Goal: Task Accomplishment & Management: Complete application form

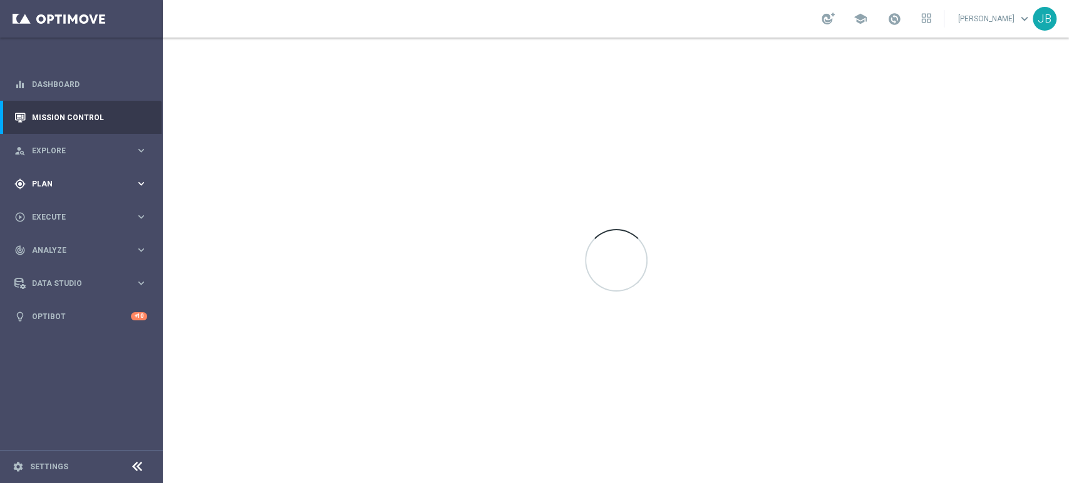
click at [91, 182] on span "Plan" at bounding box center [83, 184] width 103 height 8
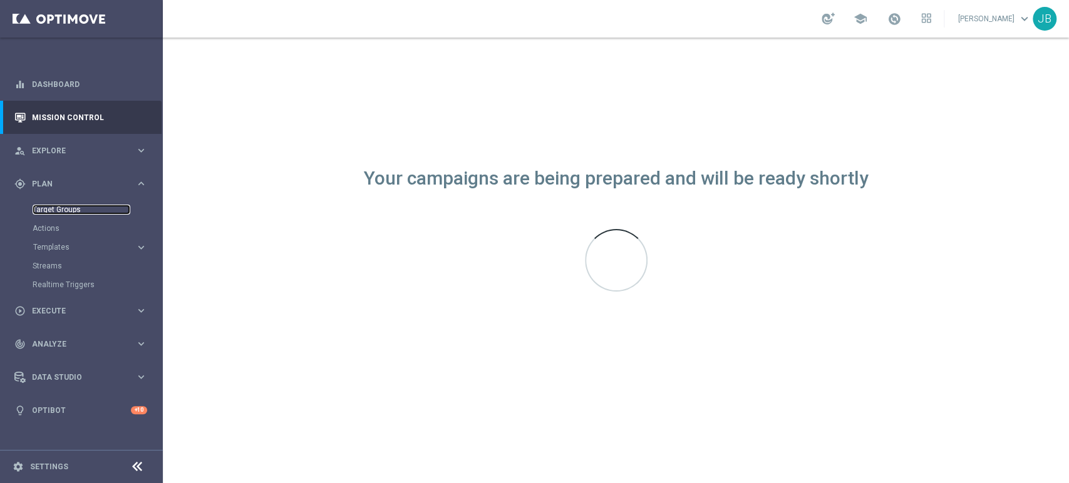
click at [81, 213] on link "Target Groups" at bounding box center [82, 210] width 98 height 10
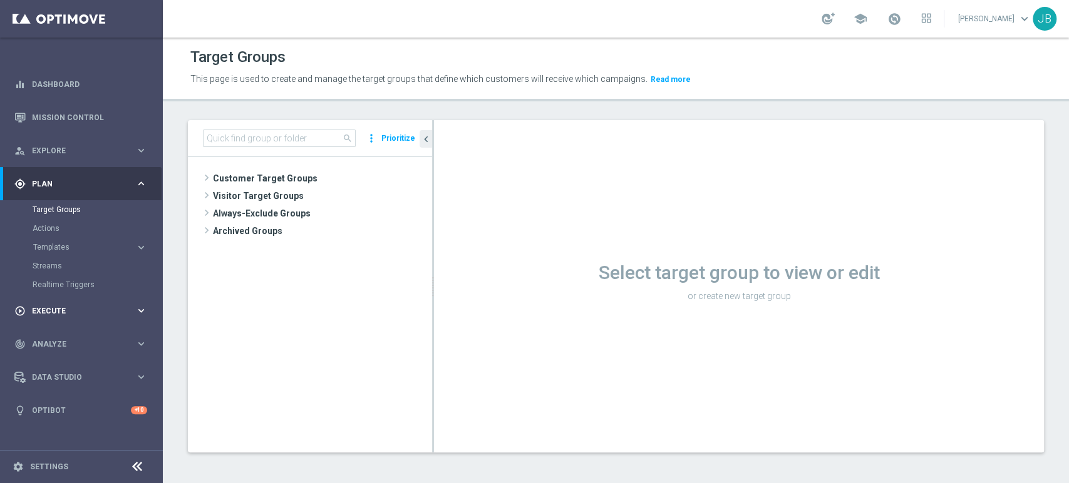
click at [57, 306] on div "play_circle_outline Execute" at bounding box center [74, 311] width 121 height 11
click at [86, 239] on link "Campaign Builder" at bounding box center [82, 243] width 98 height 10
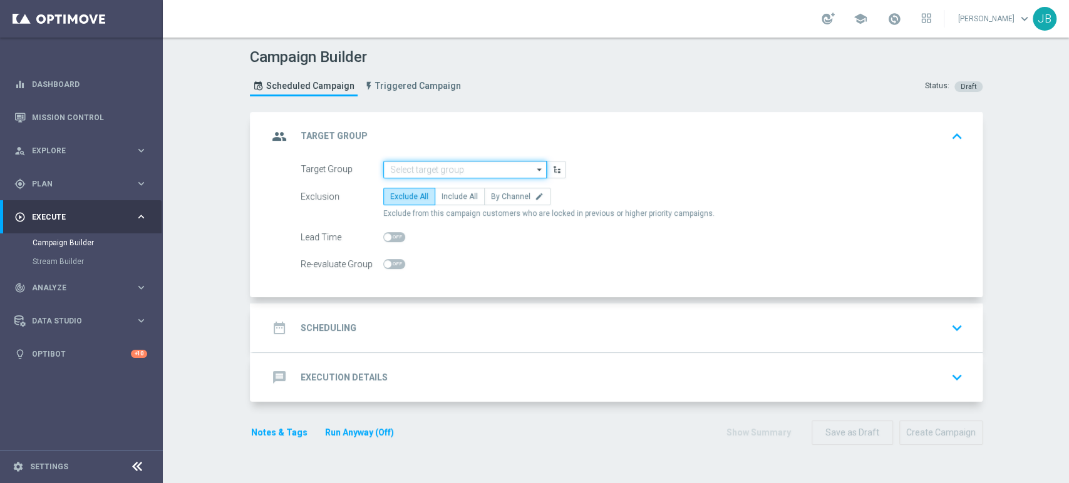
click at [445, 165] on input at bounding box center [464, 170] width 163 height 18
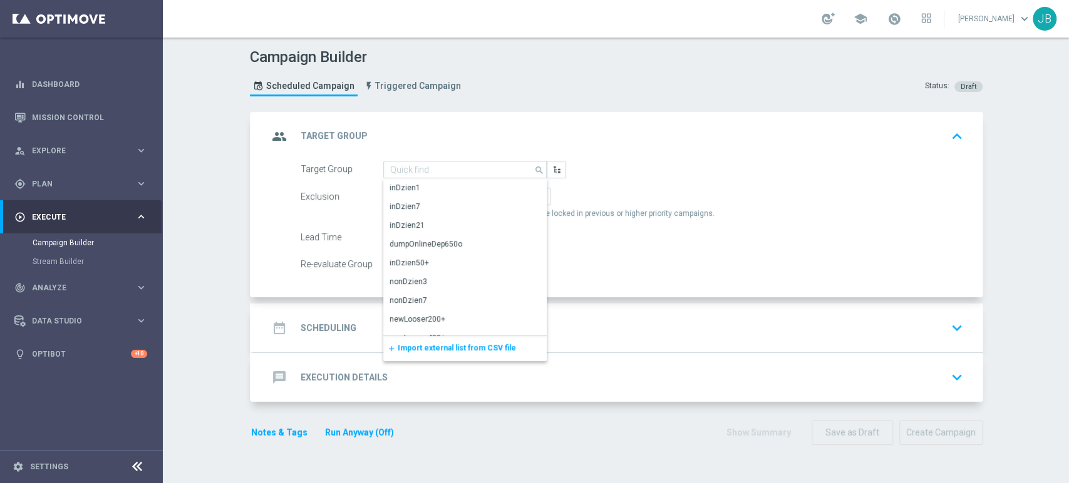
click at [443, 354] on div "add Import external list from CSV file" at bounding box center [464, 348] width 163 height 25
click at [446, 349] on span "Import external list from CSV file" at bounding box center [457, 348] width 118 height 9
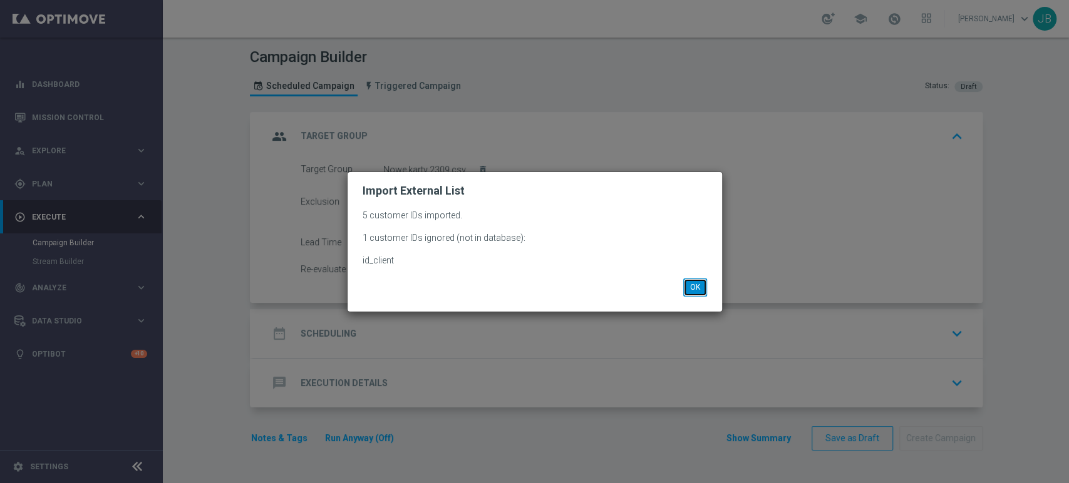
click at [688, 291] on button "OK" at bounding box center [695, 288] width 24 height 18
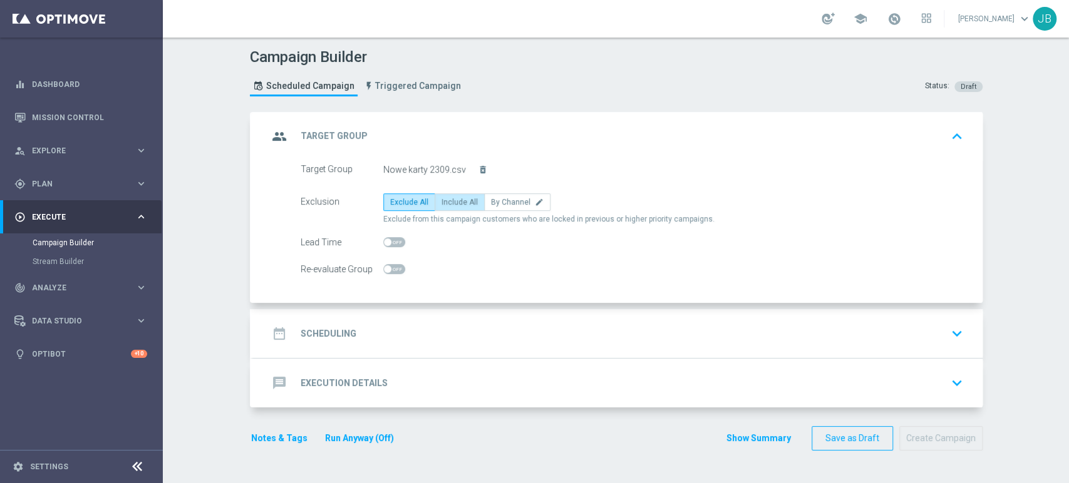
click at [435, 207] on label "Include All" at bounding box center [460, 202] width 50 height 18
click at [441, 207] on input "Include All" at bounding box center [445, 204] width 8 height 8
radio input "true"
click at [410, 329] on div "date_range Scheduling keyboard_arrow_down" at bounding box center [617, 334] width 699 height 24
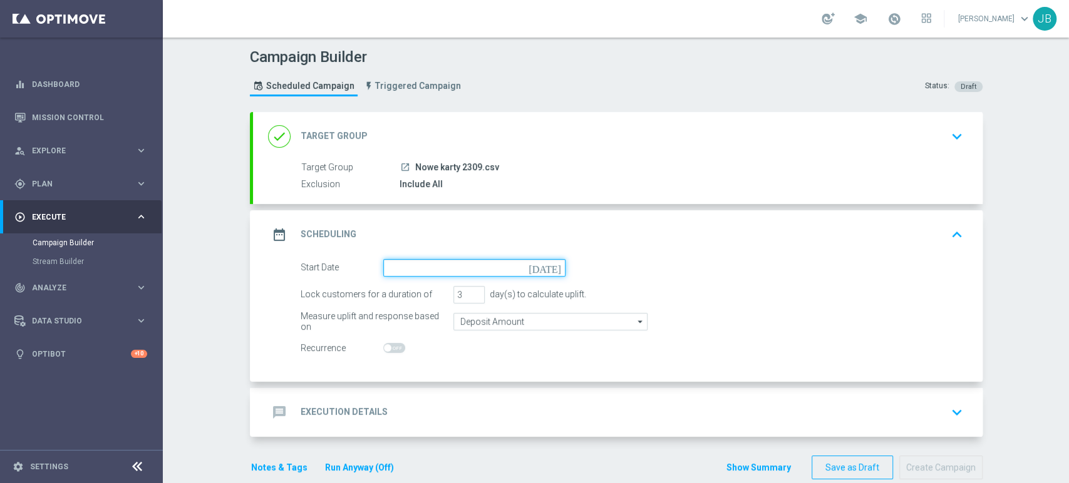
click at [416, 270] on input at bounding box center [474, 268] width 182 height 18
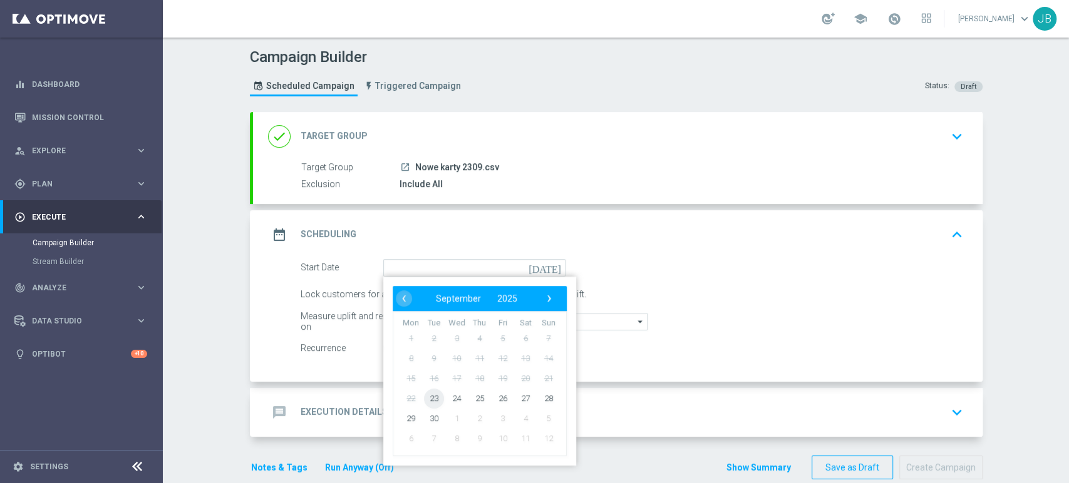
click at [423, 394] on span "23" at bounding box center [433, 398] width 20 height 20
type input "[DATE]"
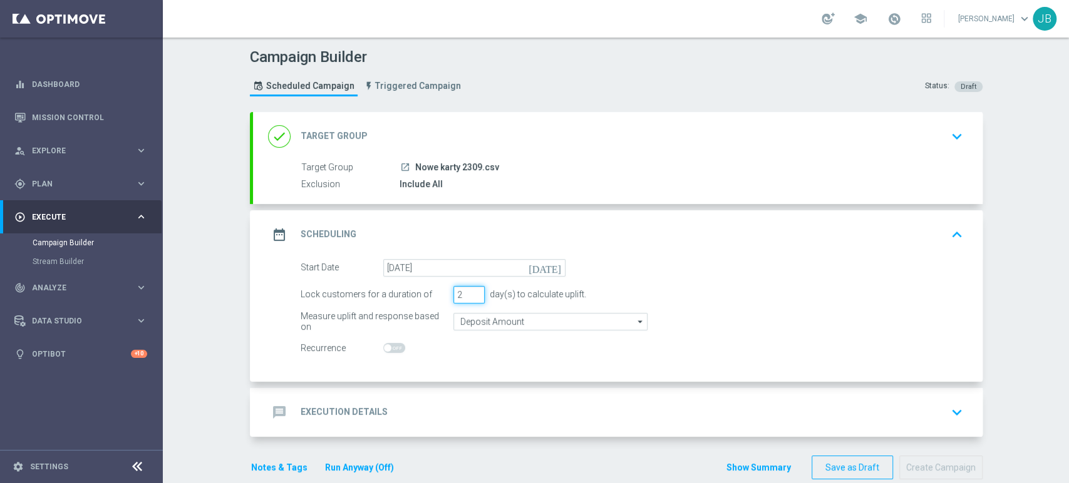
click at [470, 296] on input "2" at bounding box center [468, 295] width 31 height 18
type input "1"
click at [470, 296] on input "1" at bounding box center [468, 295] width 31 height 18
click at [436, 401] on div "message Execution Details keyboard_arrow_down" at bounding box center [617, 413] width 699 height 24
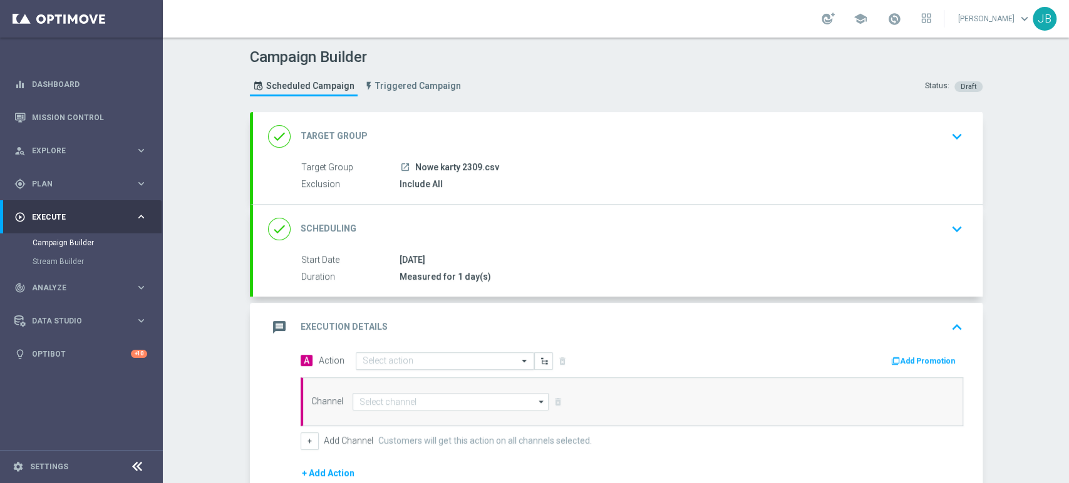
click at [411, 361] on input "text" at bounding box center [433, 361] width 140 height 11
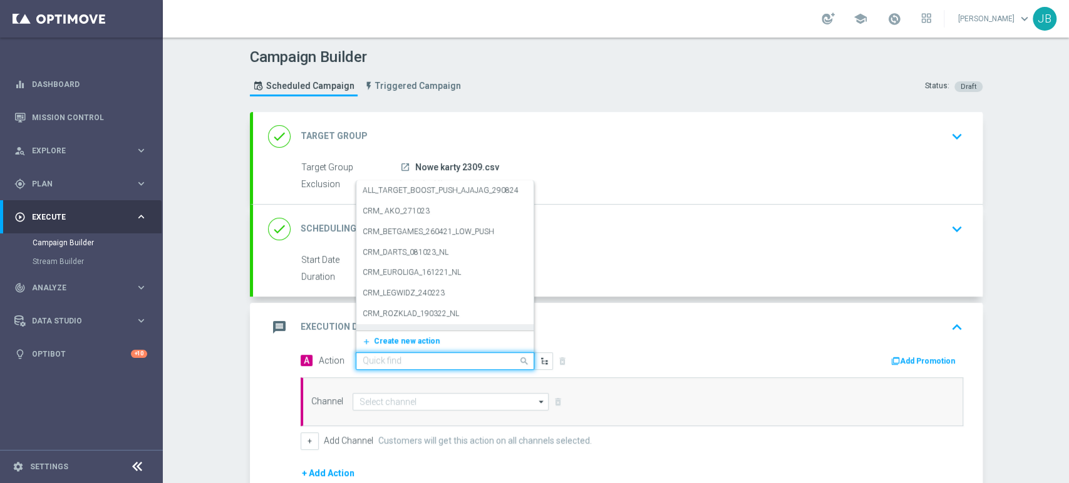
click at [384, 359] on input "text" at bounding box center [433, 361] width 140 height 11
paste input "(LPZ - SMS) nowy klient powitanie_24012024"
type input "(LPZ - SMS) nowy klient powitanie_24012024"
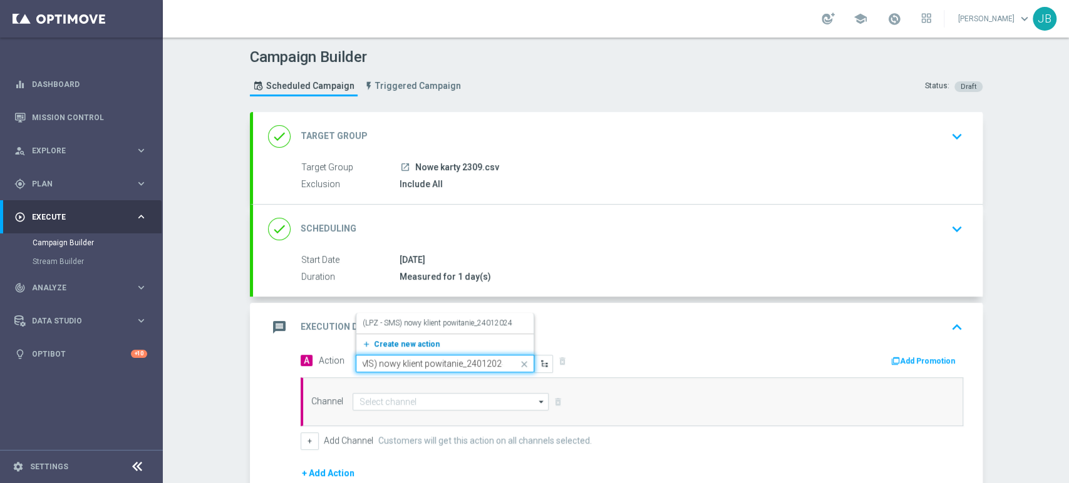
click at [425, 344] on span "Create new action" at bounding box center [407, 344] width 66 height 9
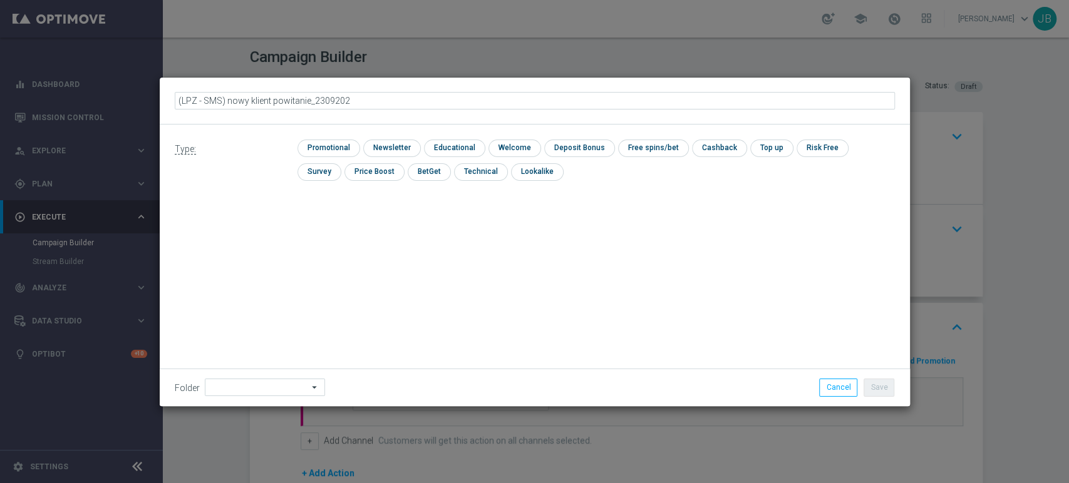
type input "(LPZ - SMS) nowy klient powitanie_23092025"
click at [405, 157] on div "check Newsletter" at bounding box center [392, 149] width 58 height 18
click at [403, 146] on input "checkbox" at bounding box center [390, 148] width 54 height 17
checkbox input "true"
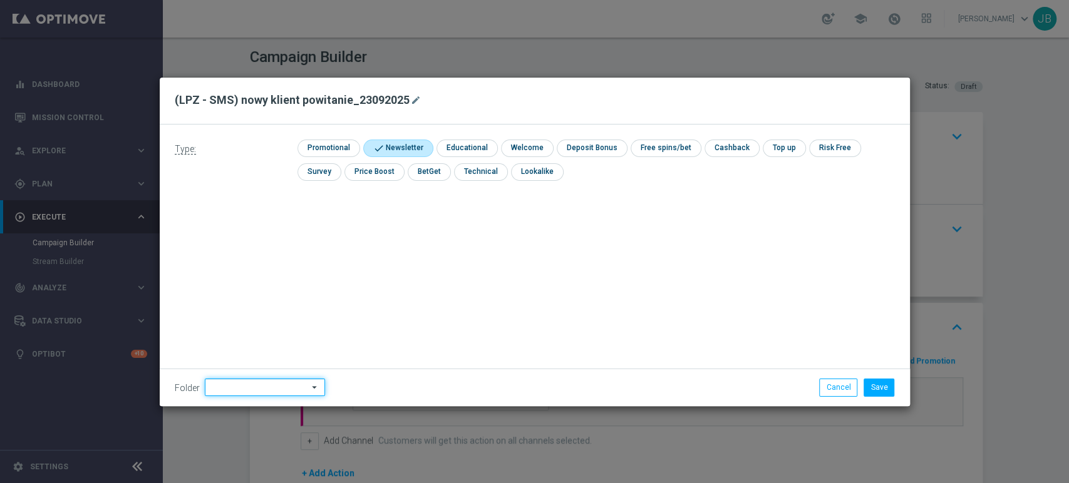
click at [250, 382] on input at bounding box center [265, 388] width 120 height 18
click at [257, 262] on div "[PERSON_NAME]" at bounding box center [263, 261] width 116 height 19
type input "[PERSON_NAME]"
click at [884, 391] on button "Save" at bounding box center [878, 388] width 31 height 18
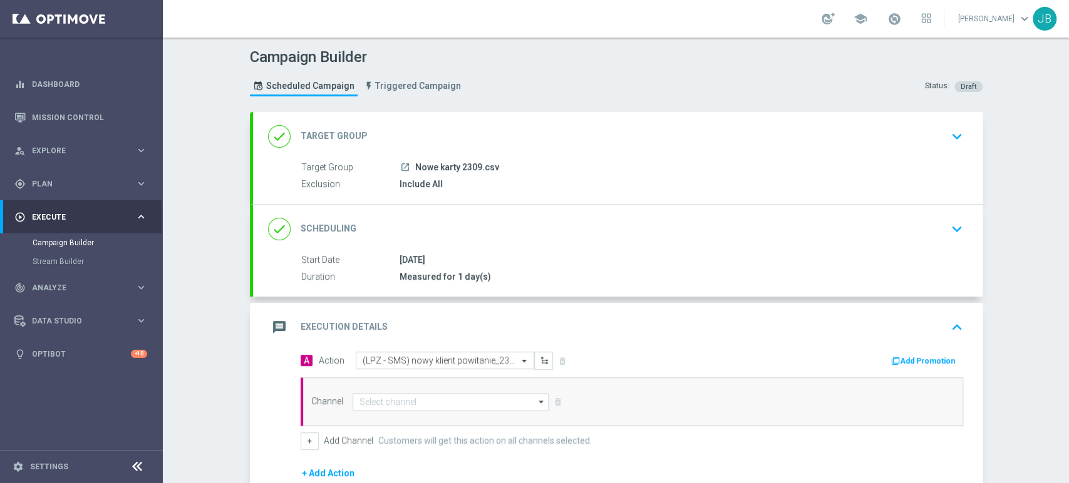
scroll to position [162, 0]
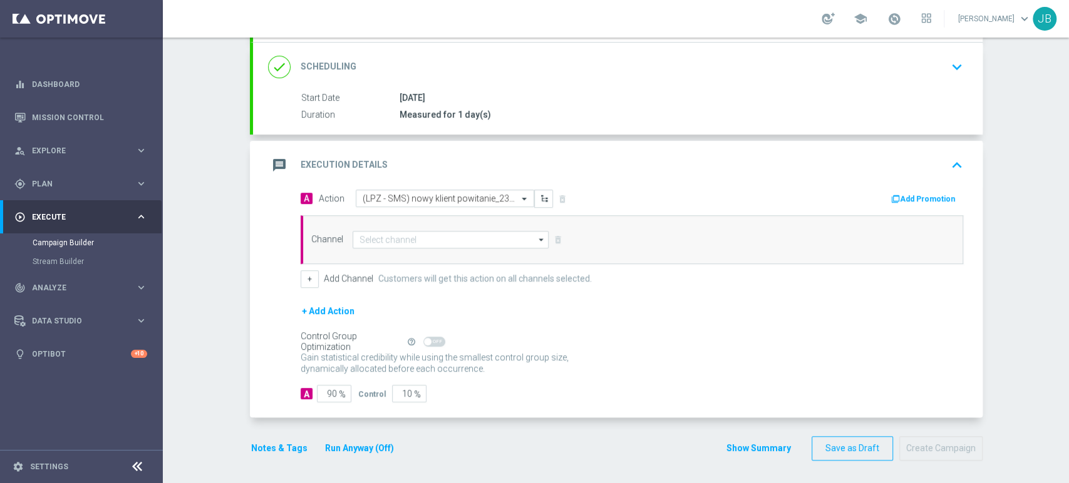
drag, startPoint x: 1068, startPoint y: 342, endPoint x: 1068, endPoint y: 503, distance: 160.9
click at [1068, 483] on html "equalizer Dashboard Mission Control" at bounding box center [534, 241] width 1069 height 483
click at [562, 399] on div "A 90 % Control 10 %" at bounding box center [632, 394] width 662 height 18
click at [322, 388] on input "90" at bounding box center [334, 394] width 34 height 18
type input "0"
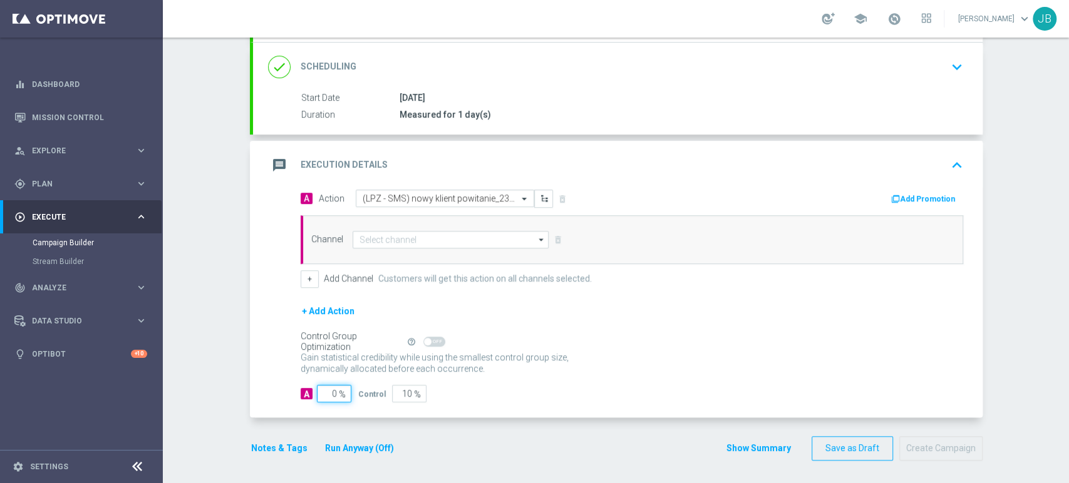
type input "100"
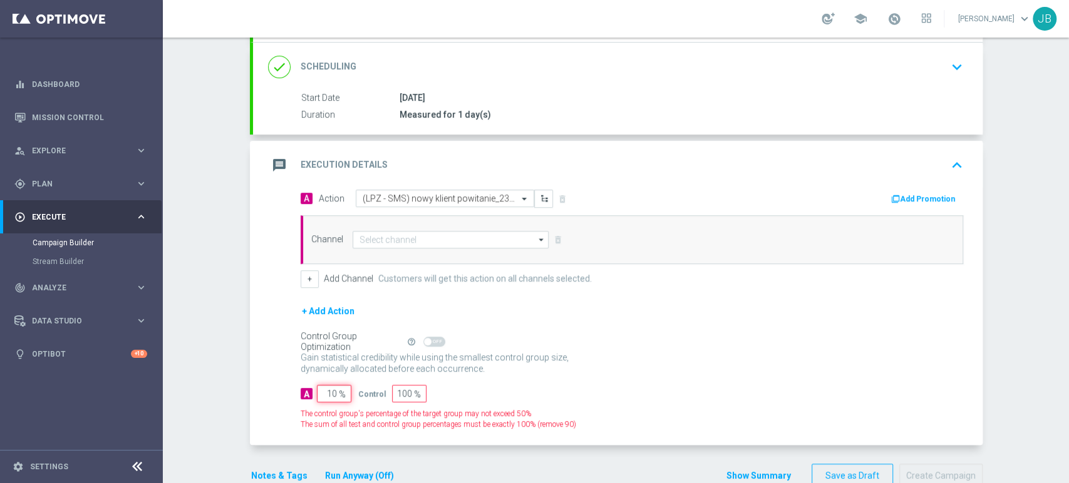
type input "100"
type input "0"
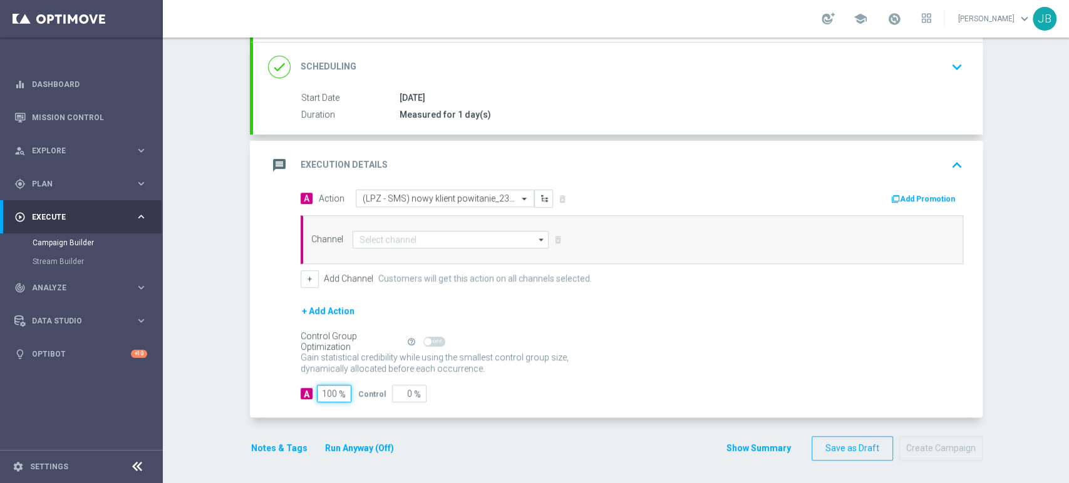
type input "100"
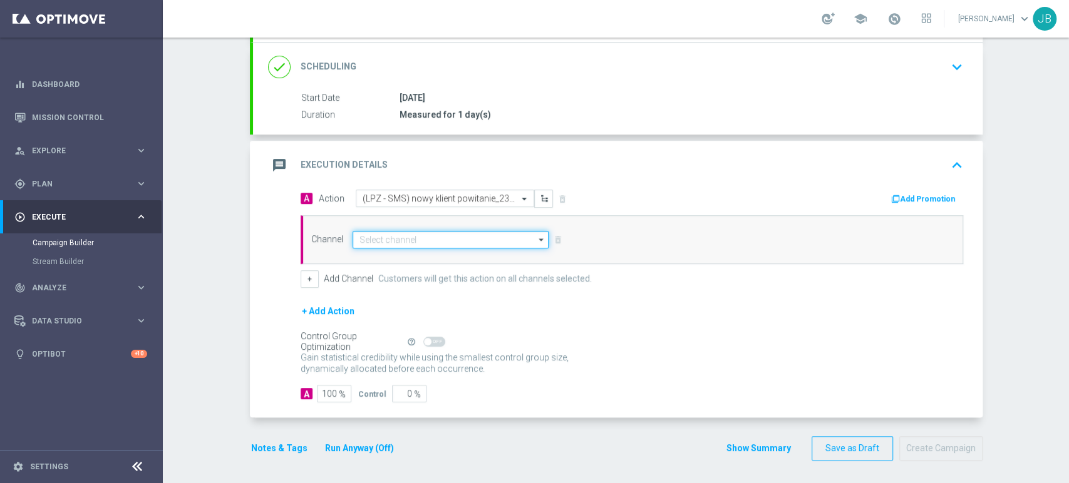
click at [392, 236] on input at bounding box center [451, 240] width 197 height 18
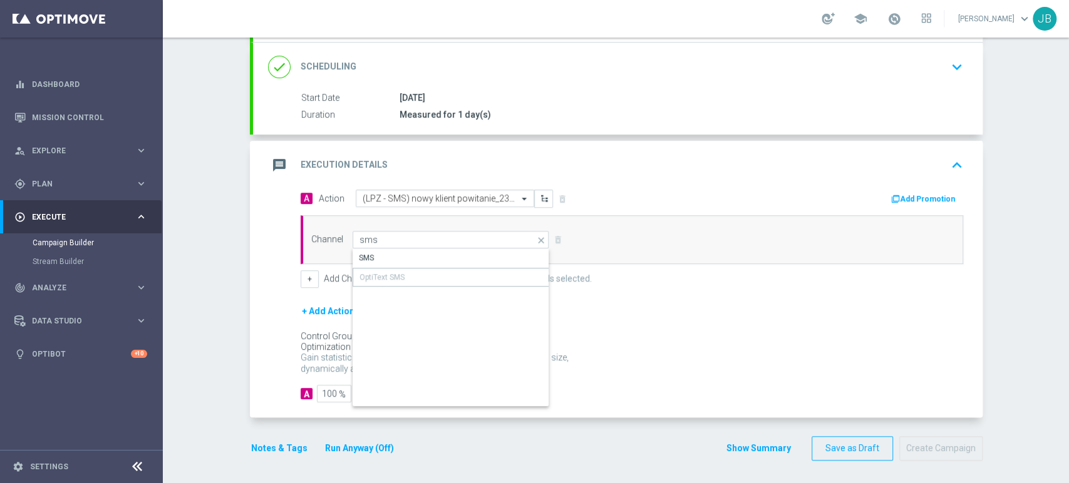
click at [391, 268] on div "OptiText SMS" at bounding box center [451, 277] width 197 height 19
click at [394, 260] on div "SMS" at bounding box center [451, 258] width 197 height 18
type input "SMS"
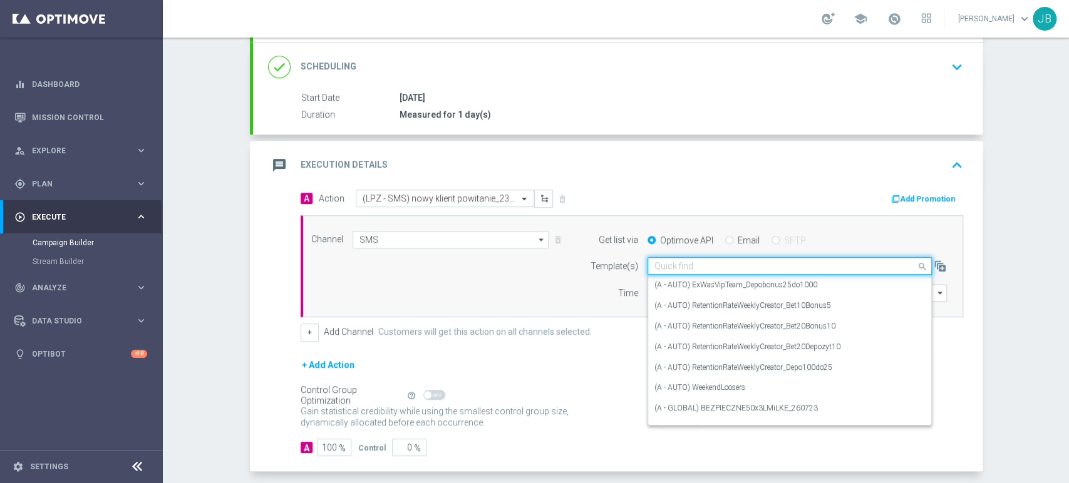
click at [654, 262] on input "text" at bounding box center [776, 266] width 245 height 11
paste input "(LPZ - SMS) nowy klient powitanie_24012024"
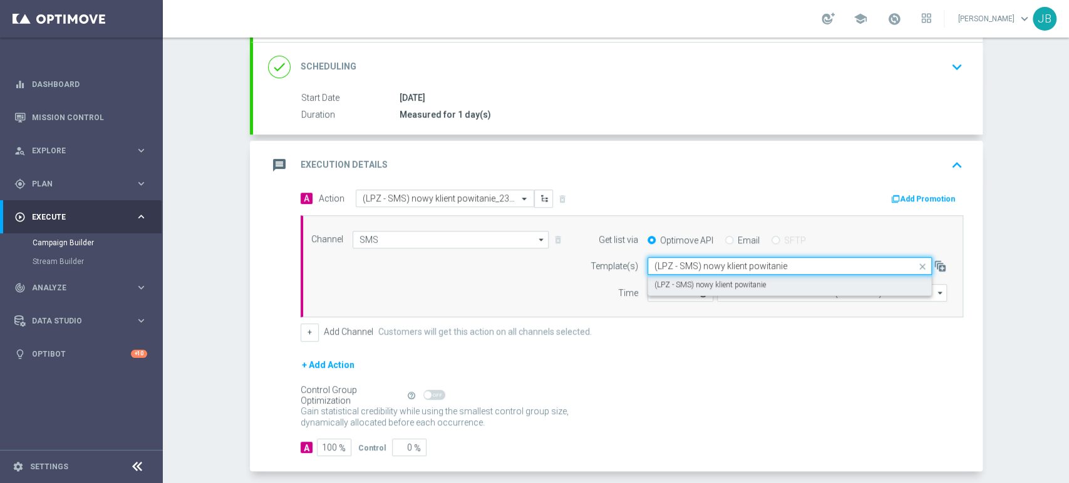
click at [657, 286] on label "(LPZ - SMS) nowy klient powitanie" at bounding box center [709, 285] width 111 height 11
type input "(LPZ - SMS) nowy klient powitanie"
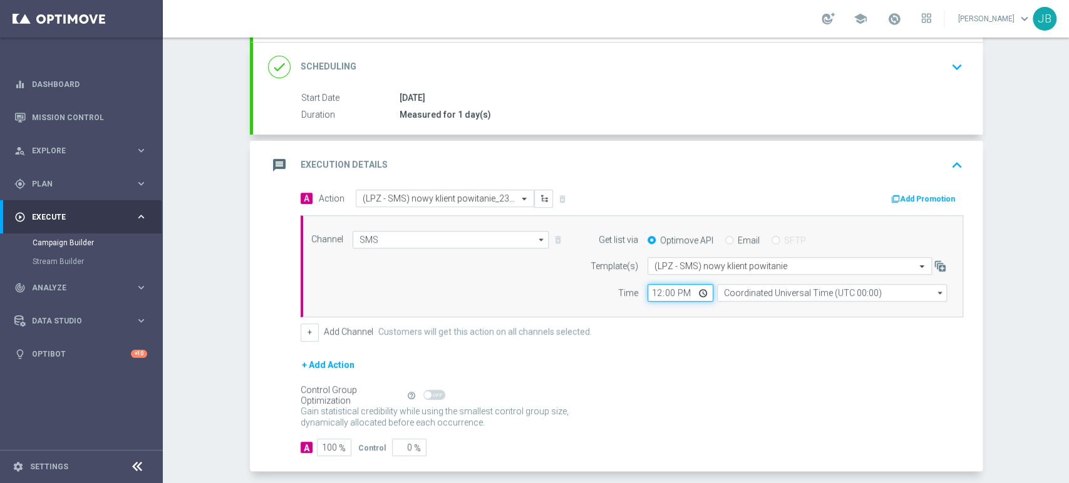
click at [647, 289] on input "12:00" at bounding box center [680, 293] width 66 height 18
type input "12:27"
click at [842, 348] on form "A Action Select action (LPZ - SMS) nowy klient powitanie_23092025 delete_foreve…" at bounding box center [632, 323] width 662 height 267
click at [822, 303] on div "Channel SMS SMS arrow_drop_down Show Selected 1 of 22 Target group only" at bounding box center [632, 266] width 662 height 103
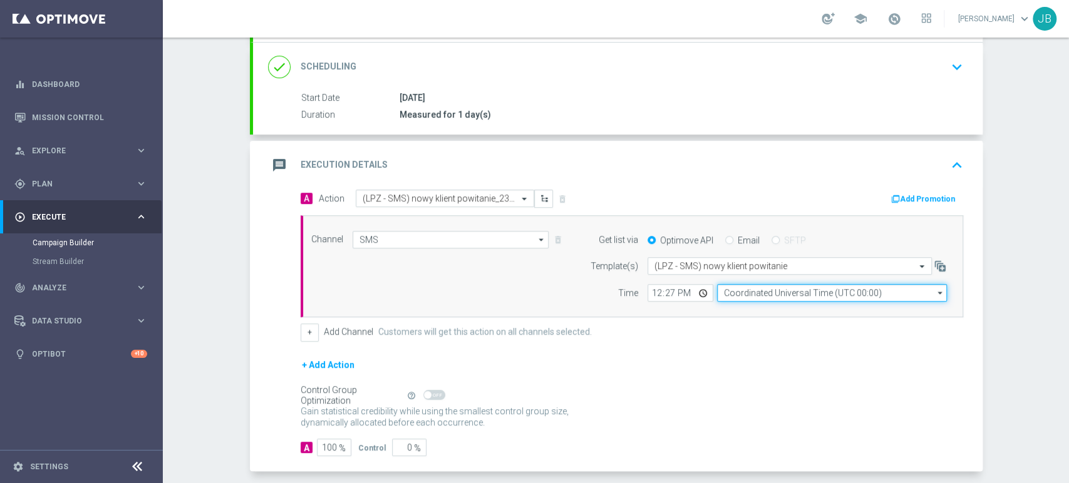
click at [821, 296] on input "Coordinated Universal Time (UTC 00:00)" at bounding box center [832, 293] width 230 height 18
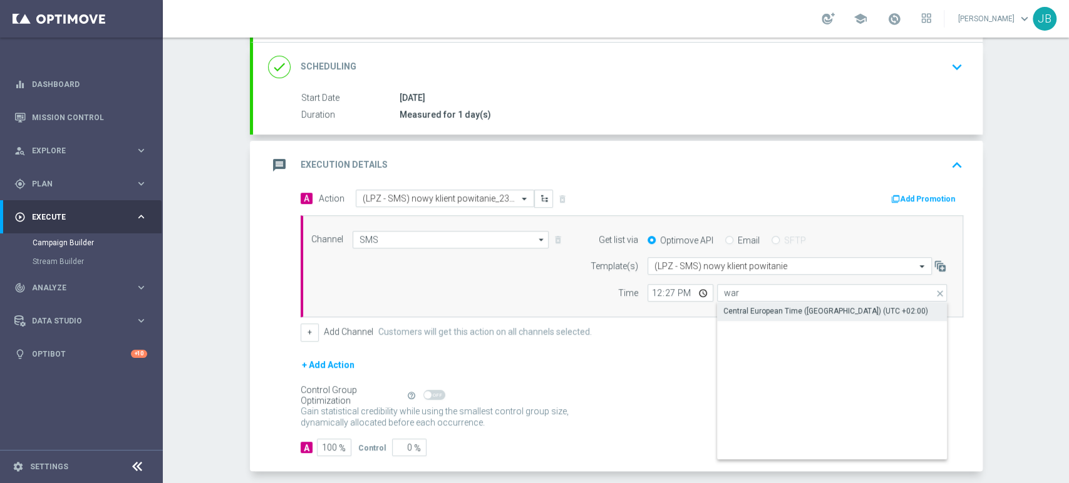
click at [810, 311] on div "Central European Time ([GEOGRAPHIC_DATA]) (UTC +02:00)" at bounding box center [825, 311] width 205 height 11
type input "Central European Time ([GEOGRAPHIC_DATA]) (UTC +02:00)"
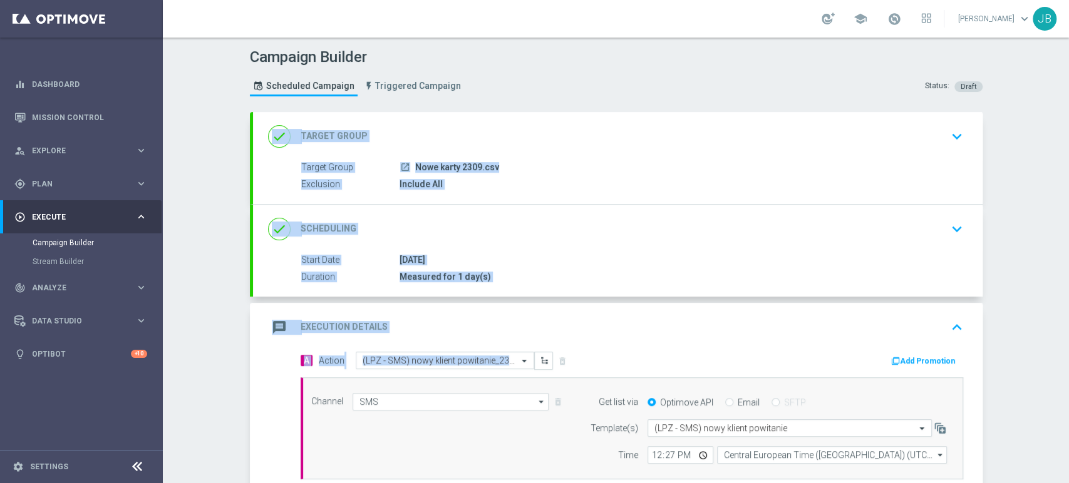
scroll to position [216, 0]
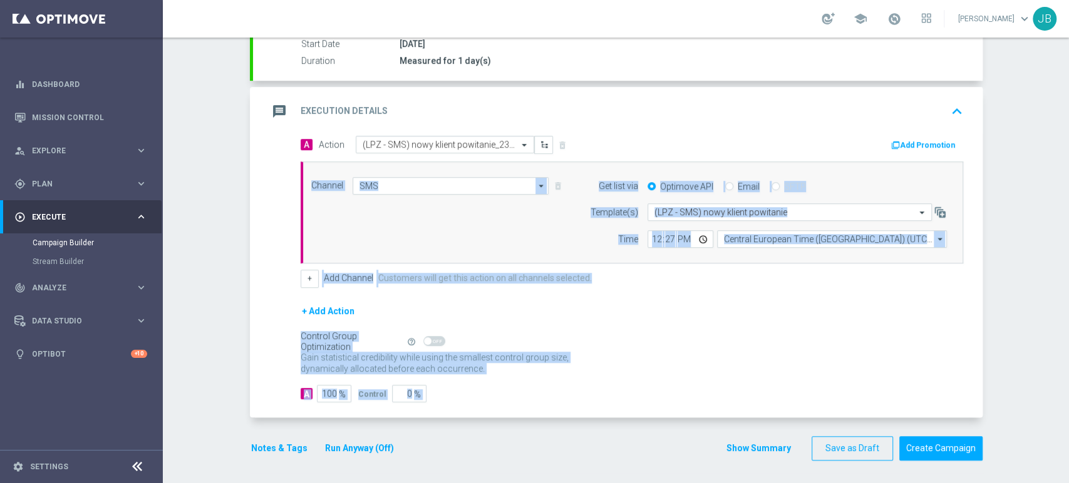
drag, startPoint x: 1068, startPoint y: 270, endPoint x: 1068, endPoint y: 459, distance: 189.1
click at [1068, 459] on div "Campaign Builder Scheduled Campaign Triggered Campaign Status: Draft done Targe…" at bounding box center [616, 261] width 906 height 446
click at [1034, 294] on div "Campaign Builder Scheduled Campaign Triggered Campaign Status: Draft done Targe…" at bounding box center [616, 261] width 906 height 446
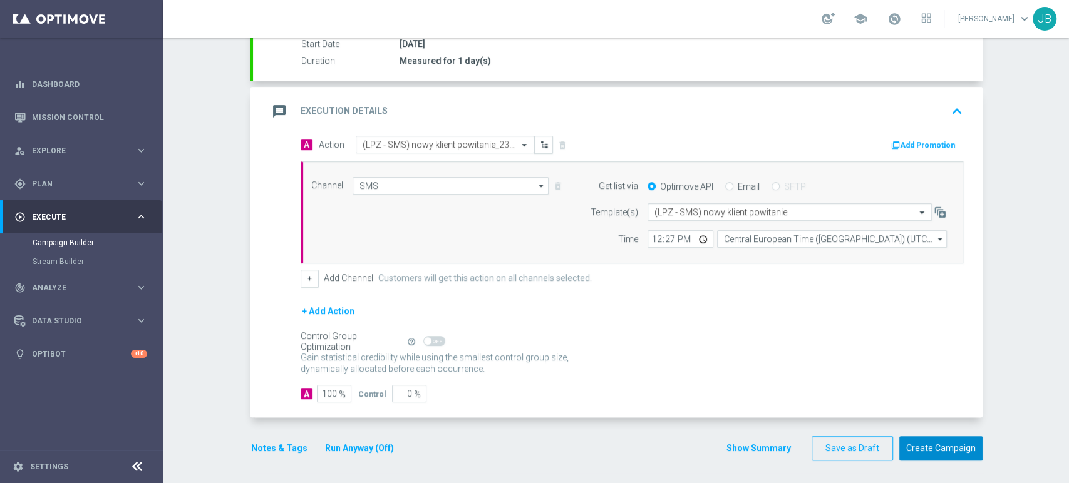
click at [976, 449] on button "Create Campaign" at bounding box center [940, 448] width 83 height 24
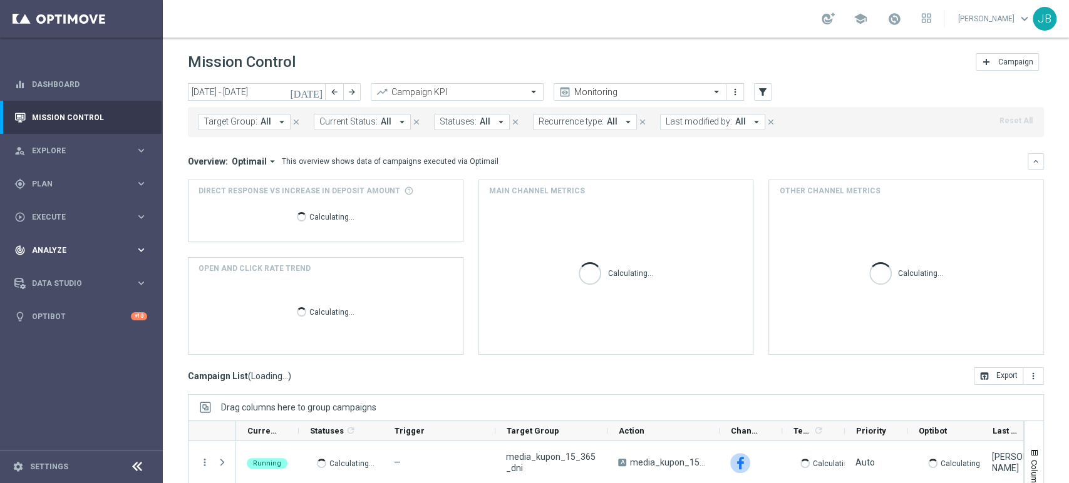
click at [78, 251] on span "Analyze" at bounding box center [83, 251] width 103 height 8
click at [83, 207] on div "play_circle_outline Execute keyboard_arrow_right" at bounding box center [81, 216] width 162 height 33
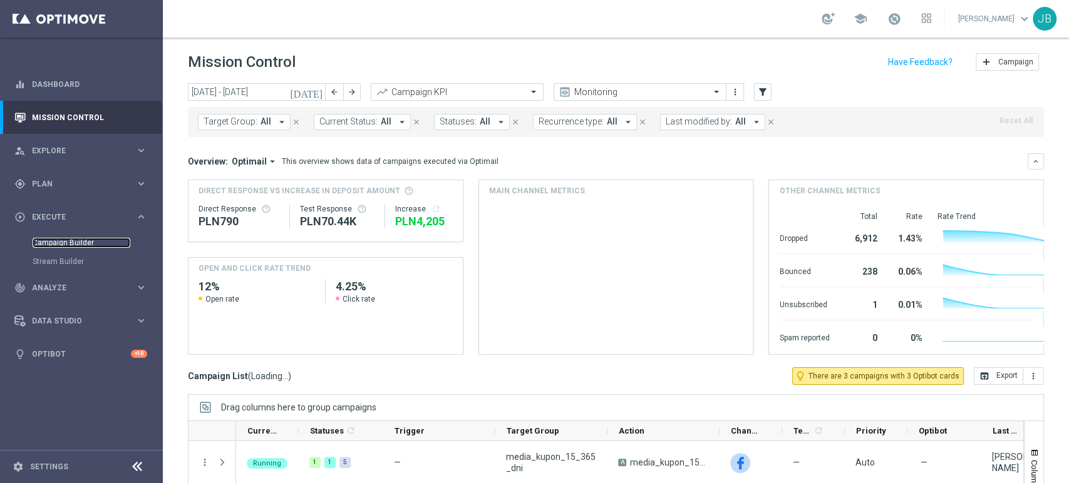
click at [80, 242] on link "Campaign Builder" at bounding box center [82, 243] width 98 height 10
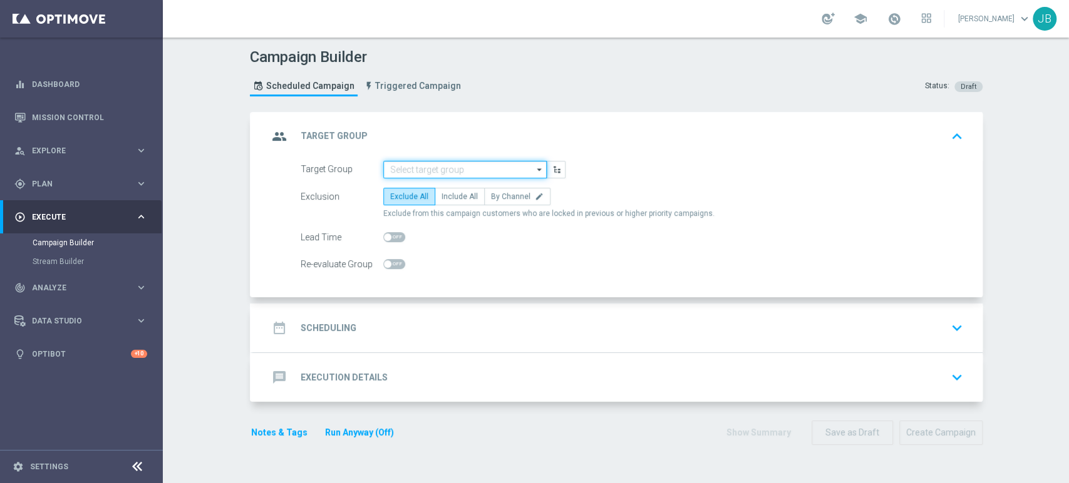
click at [438, 177] on input at bounding box center [464, 170] width 163 height 18
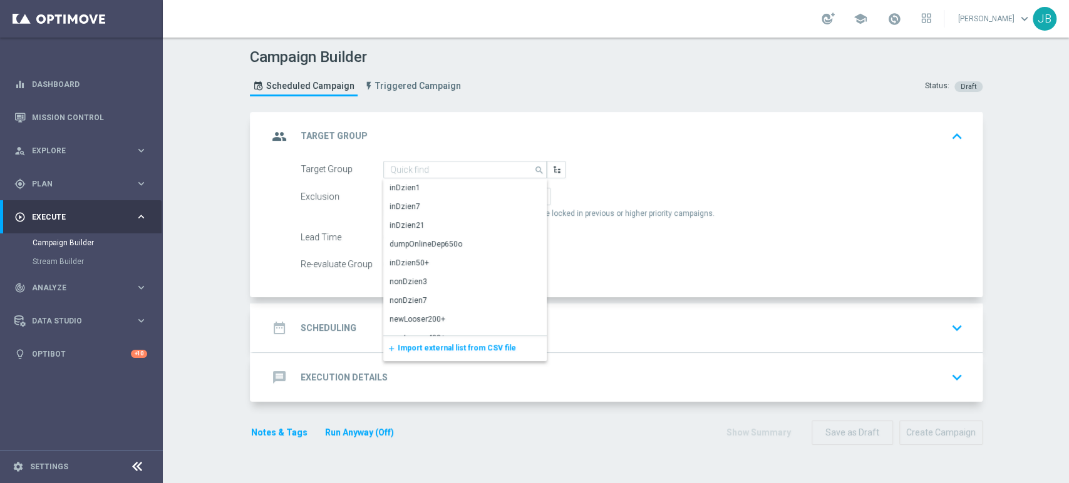
click at [425, 339] on div "add Import external list from CSV file" at bounding box center [464, 348] width 163 height 25
click at [423, 353] on div "add Import external list from CSV file" at bounding box center [464, 348] width 163 height 25
click at [427, 345] on span "Import external list from CSV file" at bounding box center [457, 348] width 118 height 9
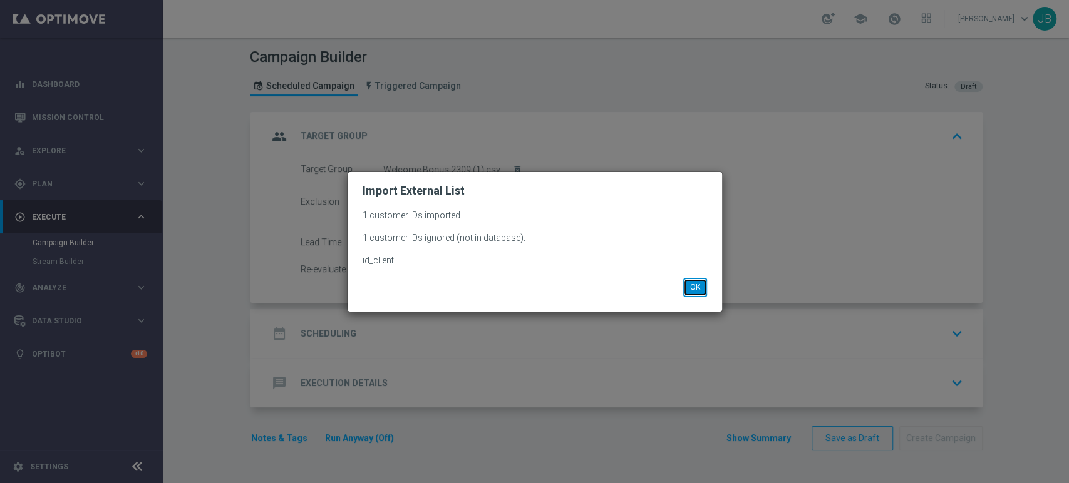
click at [693, 286] on button "OK" at bounding box center [695, 288] width 24 height 18
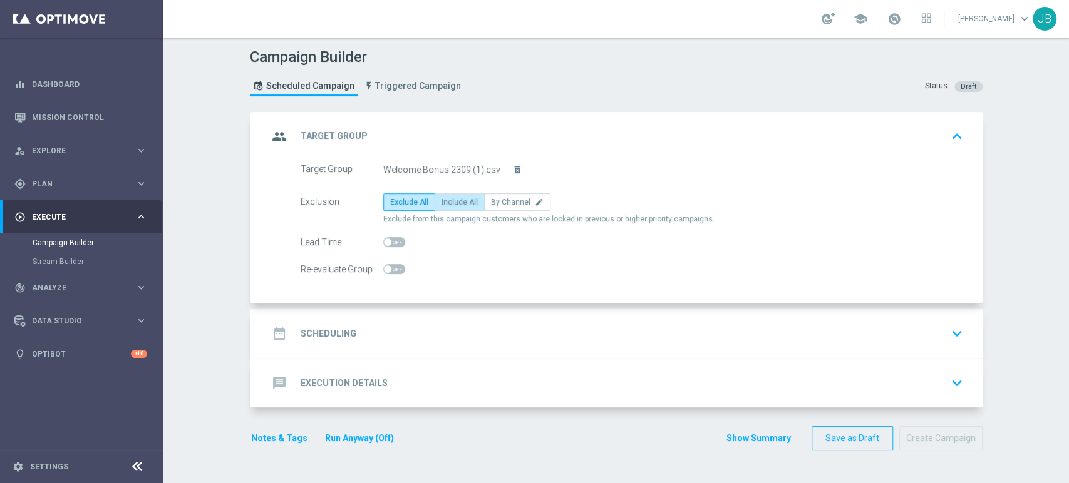
click at [444, 204] on span "Include All" at bounding box center [459, 202] width 36 height 9
click at [444, 204] on input "Include All" at bounding box center [445, 204] width 8 height 8
radio input "true"
click at [421, 314] on div "date_range Scheduling keyboard_arrow_down" at bounding box center [617, 333] width 729 height 49
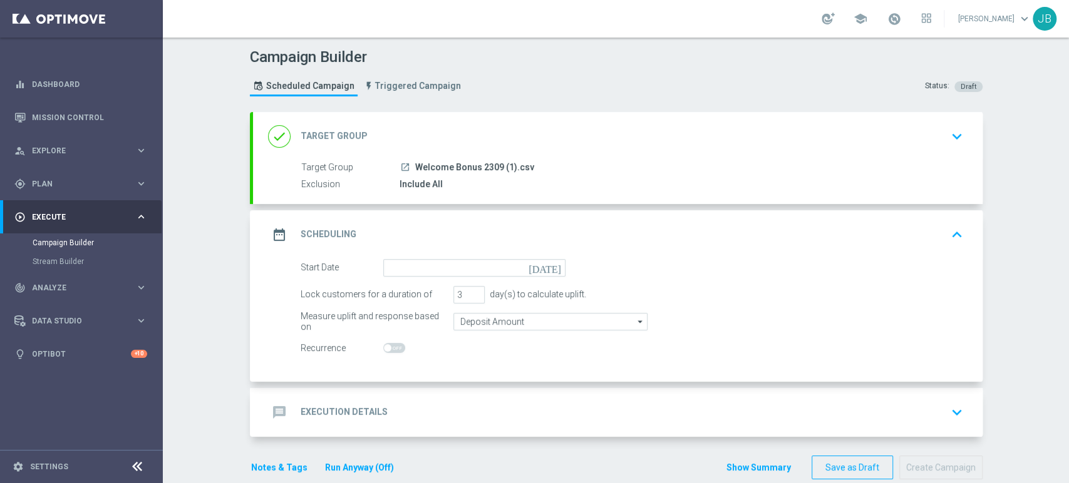
click at [441, 276] on form "Start Date [DATE] Lock customers for a duration of 3 day(s) to calculate uplift…" at bounding box center [632, 308] width 662 height 98
click at [441, 275] on input at bounding box center [474, 268] width 182 height 18
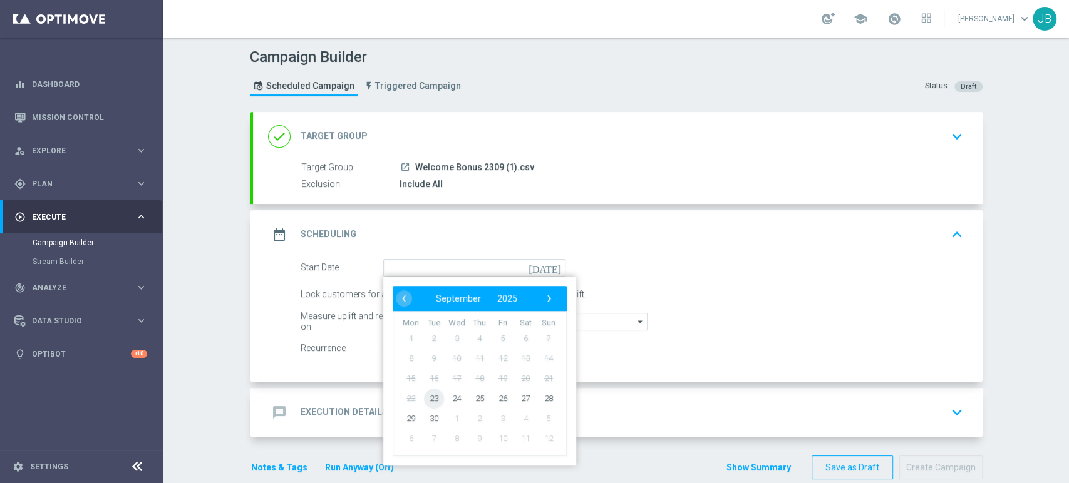
click at [431, 399] on span "23" at bounding box center [433, 398] width 20 height 20
type input "[DATE]"
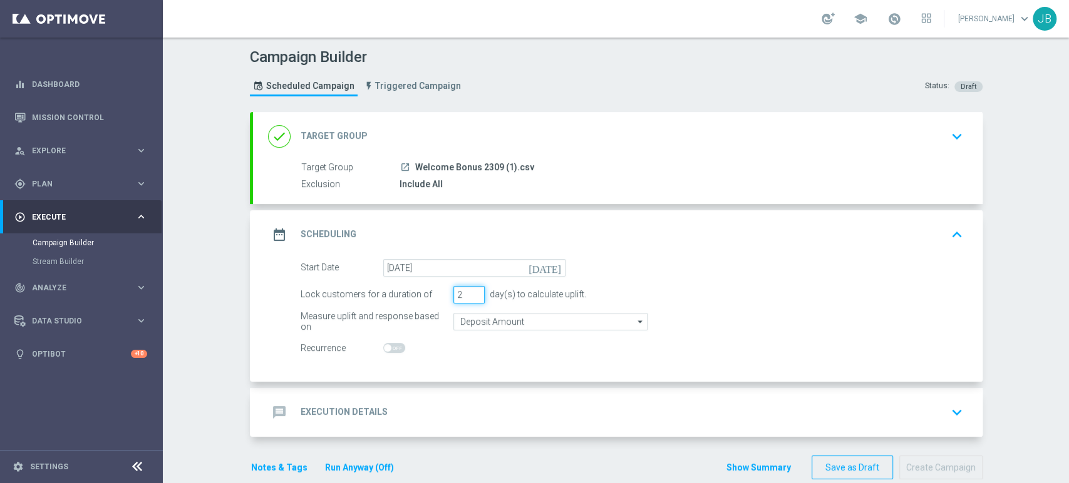
click at [468, 297] on input "2" at bounding box center [468, 295] width 31 height 18
click at [468, 297] on input "1" at bounding box center [468, 295] width 31 height 18
click at [469, 289] on input "2" at bounding box center [468, 295] width 31 height 18
type input "3"
click at [469, 289] on input "3" at bounding box center [468, 295] width 31 height 18
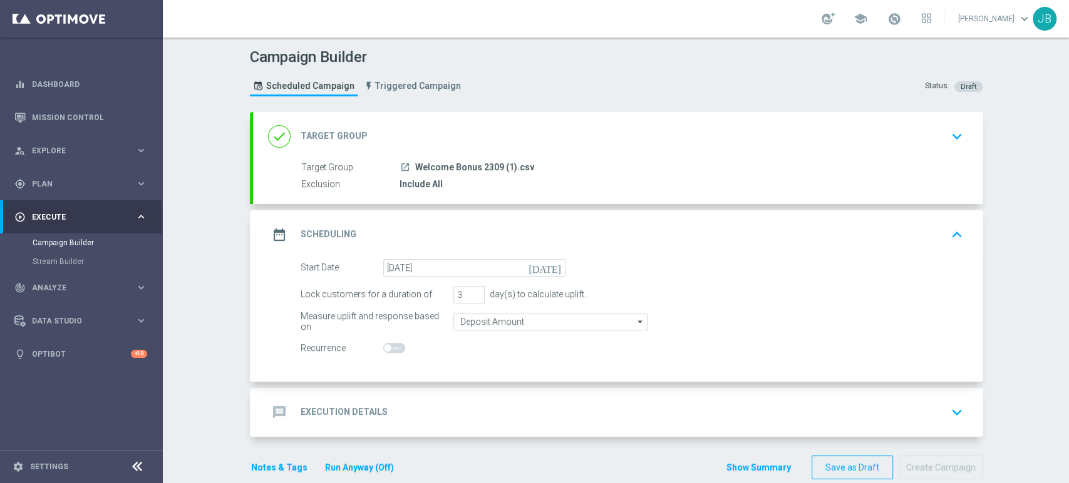
click at [423, 398] on div "message Execution Details keyboard_arrow_down" at bounding box center [617, 412] width 729 height 49
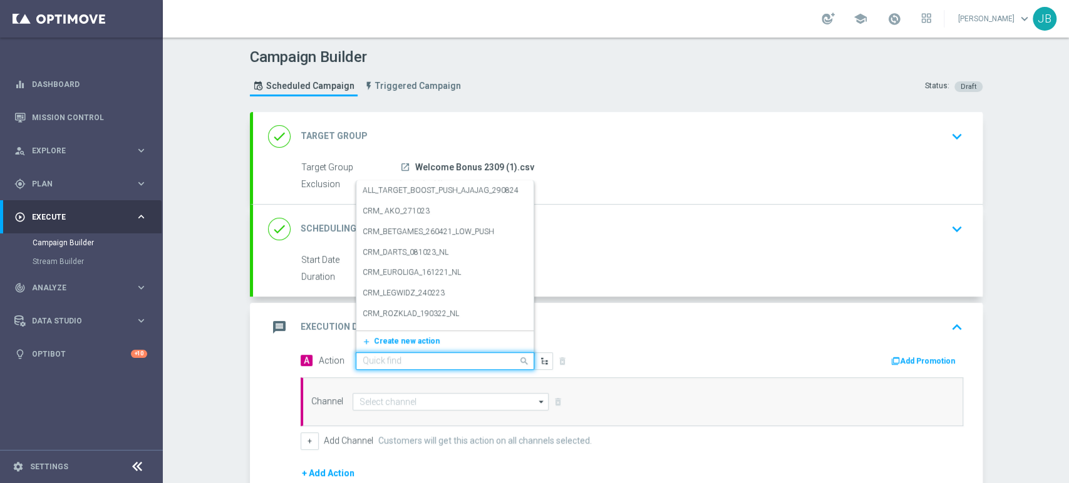
click at [408, 358] on input "text" at bounding box center [433, 361] width 140 height 11
click at [412, 345] on button "add_new Create new action" at bounding box center [442, 341] width 173 height 14
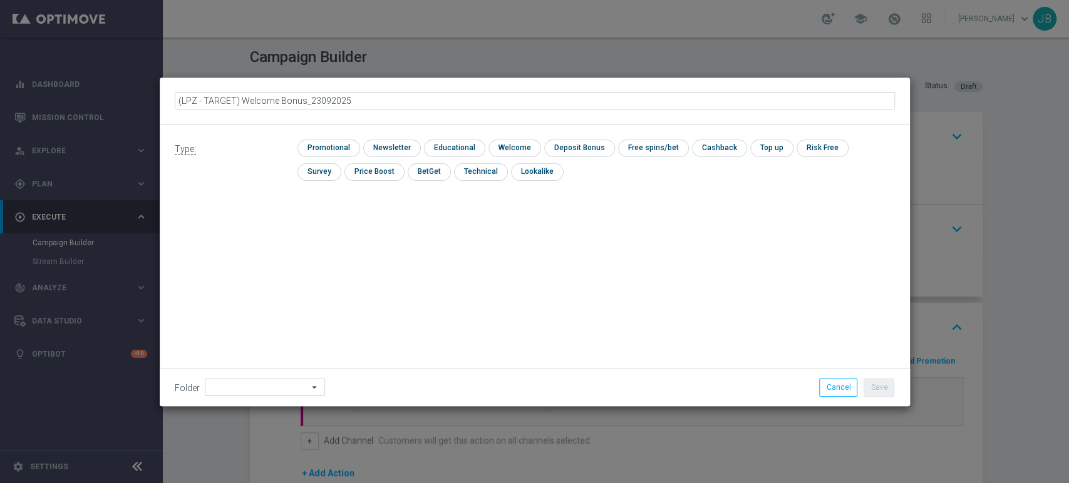
click at [190, 102] on input "(LPZ - TARGET) Welcome Bonus_23092025" at bounding box center [535, 101] width 720 height 18
type input "(LPZ - TARGET) Welcome Bonus_23092025"
click at [385, 141] on input "checkbox" at bounding box center [390, 148] width 54 height 17
checkbox input "true"
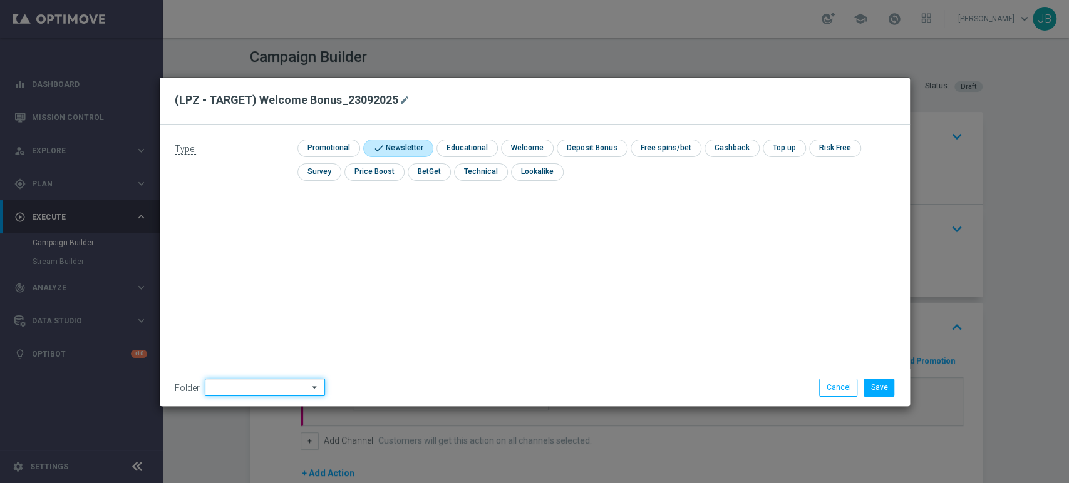
click at [249, 383] on input at bounding box center [265, 388] width 120 height 18
click at [253, 257] on div "[PERSON_NAME]" at bounding box center [263, 261] width 116 height 18
type input "[PERSON_NAME]"
click at [874, 394] on button "Save" at bounding box center [878, 388] width 31 height 18
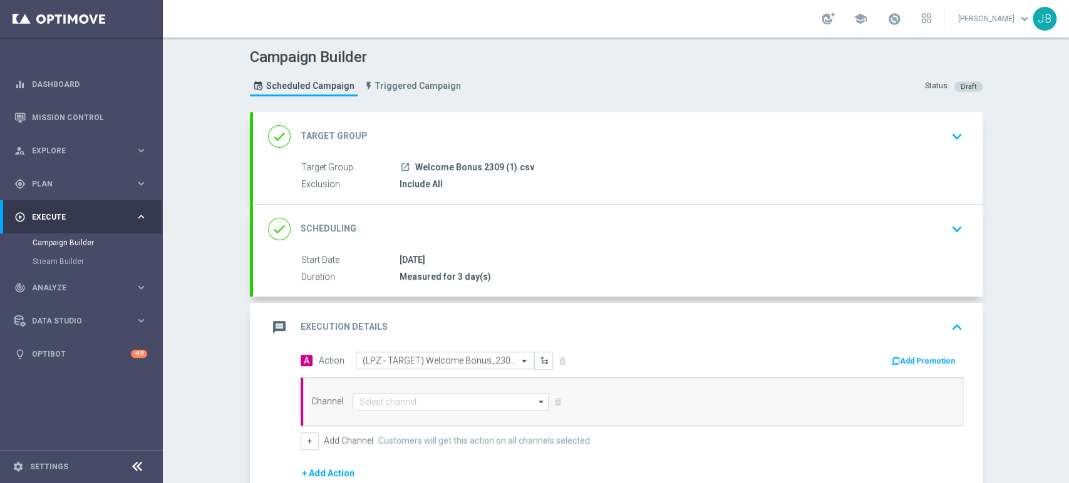
scroll to position [140, 0]
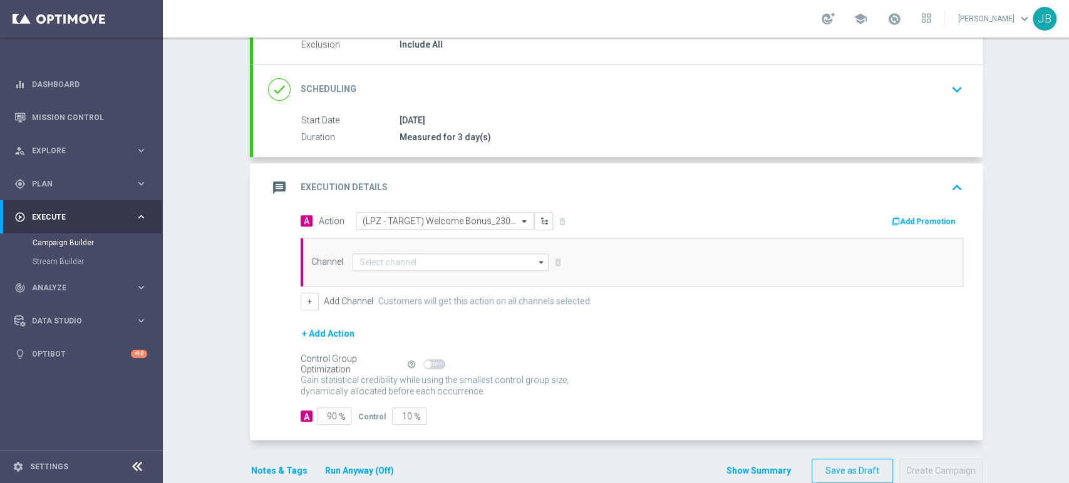
drag, startPoint x: 1068, startPoint y: 297, endPoint x: 1068, endPoint y: 399, distance: 102.7
click at [1068, 399] on div "Campaign Builder Scheduled Campaign Triggered Campaign Status: Draft done Targe…" at bounding box center [616, 261] width 906 height 446
click at [326, 415] on input "90" at bounding box center [334, 417] width 34 height 18
type input "10"
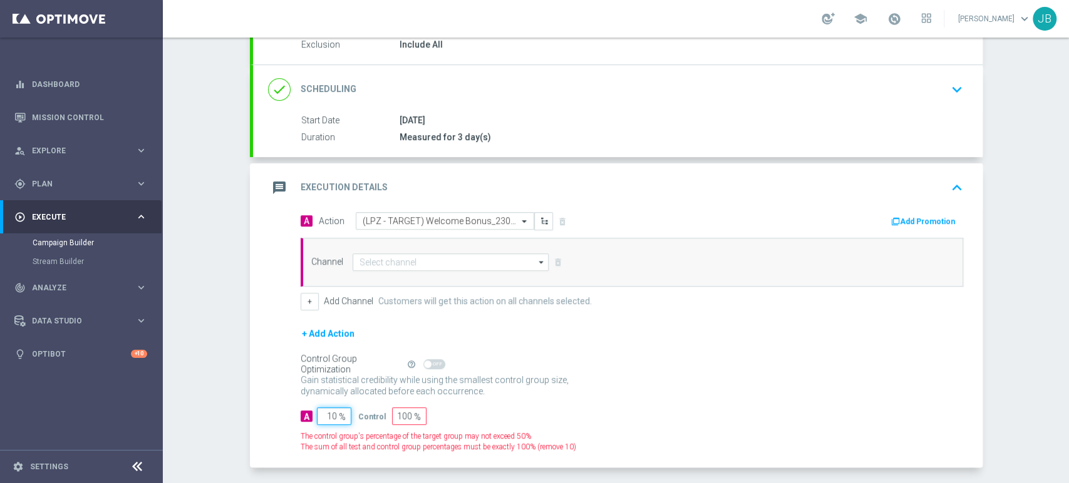
type input "90"
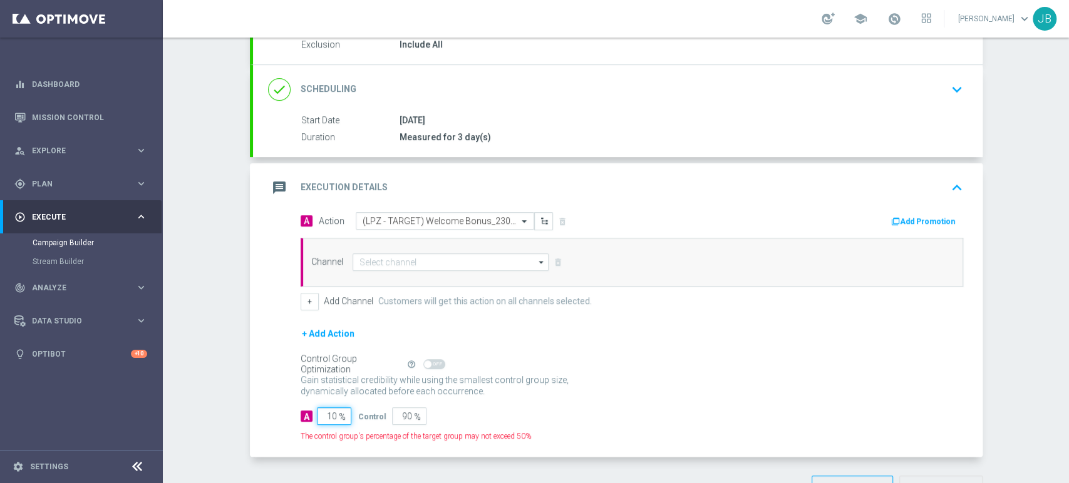
type input "100"
type input "0"
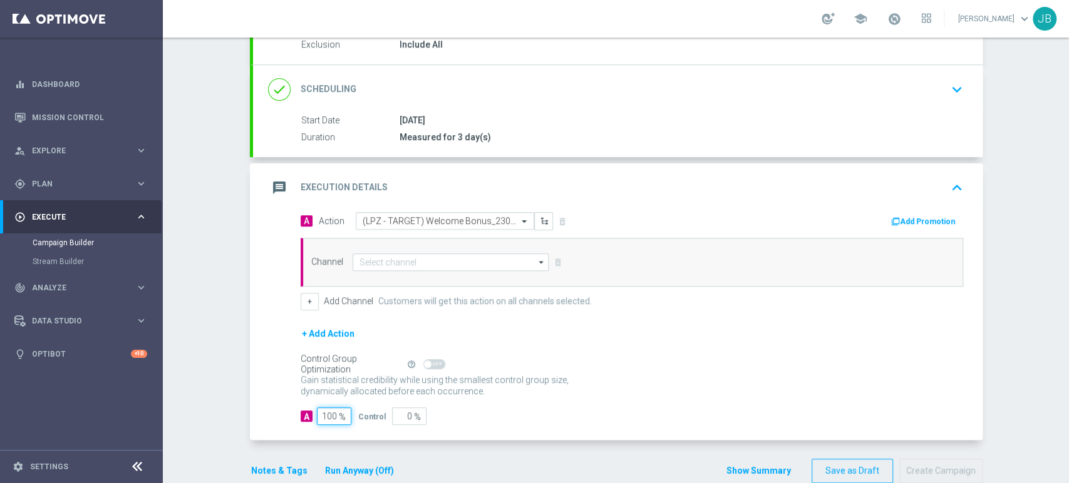
type input "100"
click at [396, 267] on input at bounding box center [451, 263] width 197 height 18
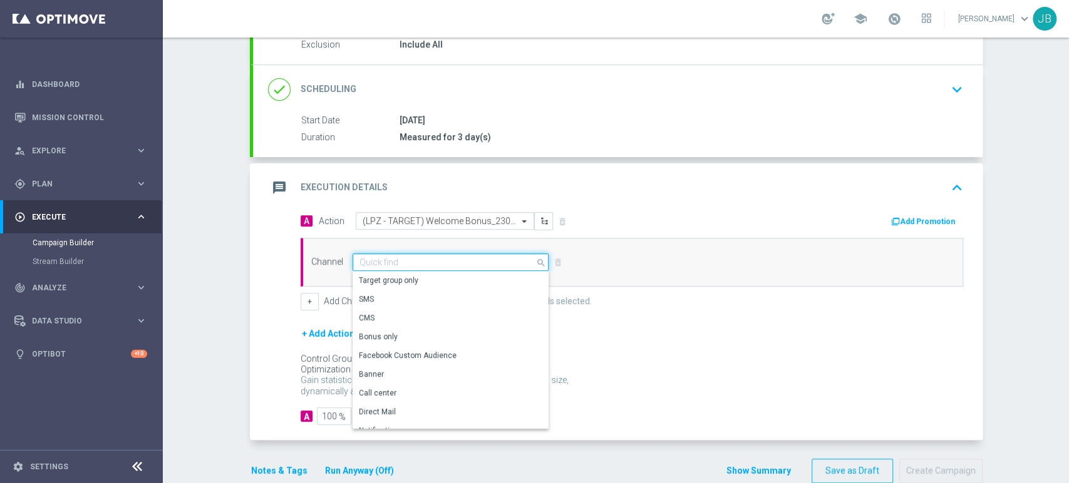
paste input "(LPZ - TARGET) Welcome Bonus_23092025"
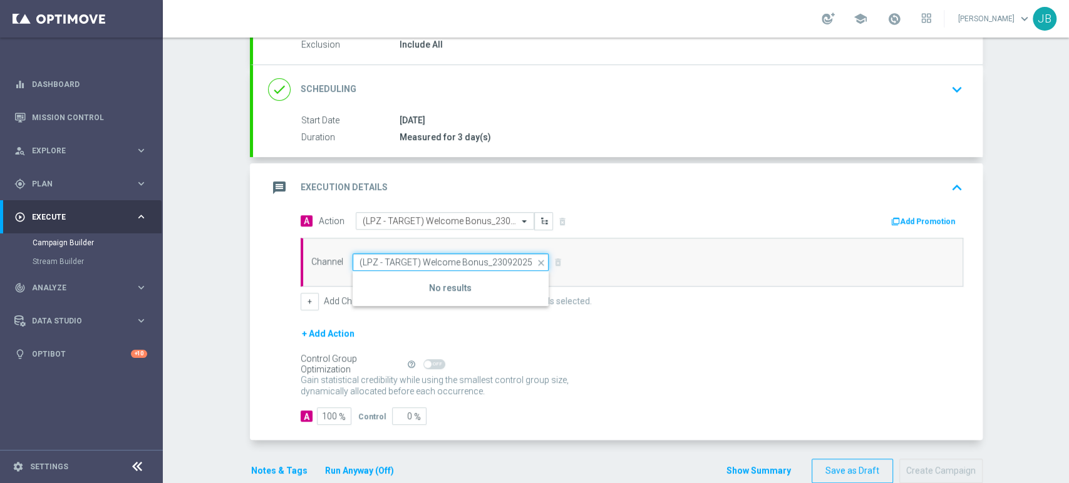
scroll to position [0, 6]
click at [361, 263] on input "(LPZ - TARGET) Welcome Bonus_23092025" at bounding box center [451, 263] width 197 height 18
type input "(LPZ - TARGET) Welcome Bonus_23092025"
click at [500, 343] on div "+ Add Action" at bounding box center [632, 341] width 662 height 31
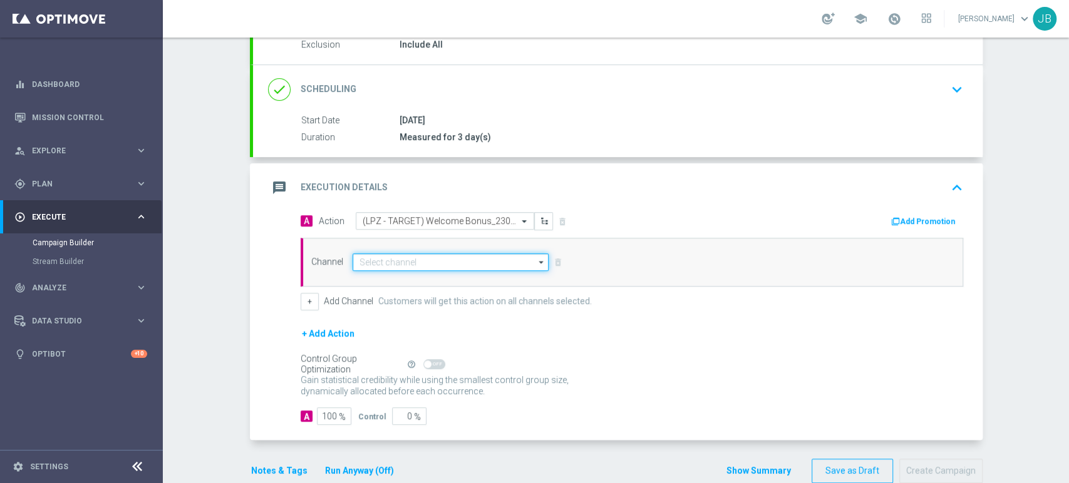
click at [456, 259] on input at bounding box center [451, 263] width 197 height 18
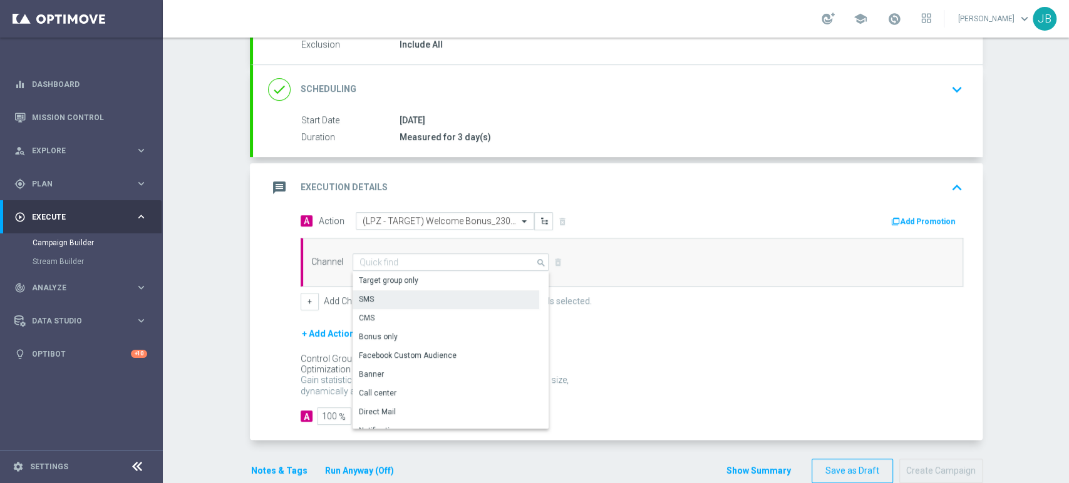
click at [415, 298] on div "SMS" at bounding box center [446, 300] width 187 height 18
type input "SMS"
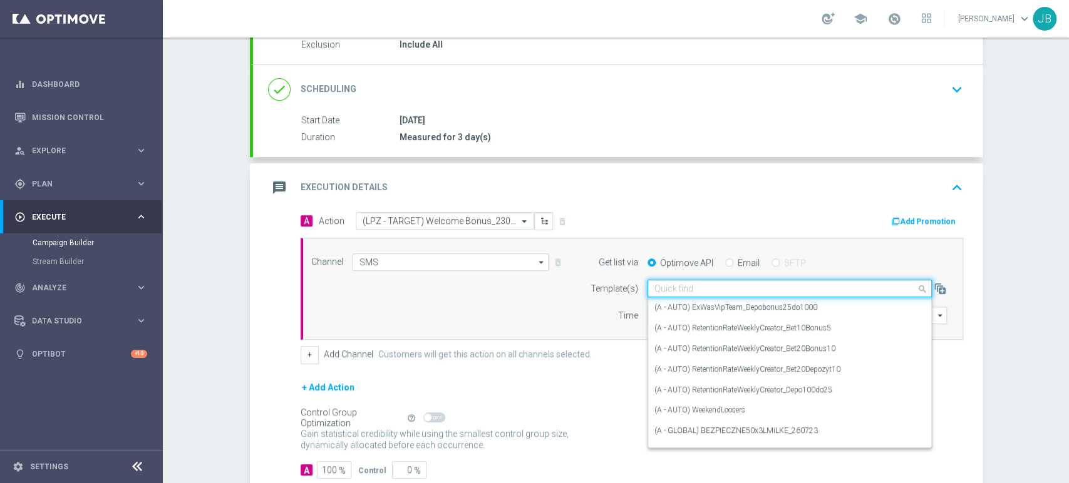
click at [654, 284] on input "text" at bounding box center [776, 289] width 245 height 11
paste input "(LPZ - TARGET) Welcome Bonus_23092025"
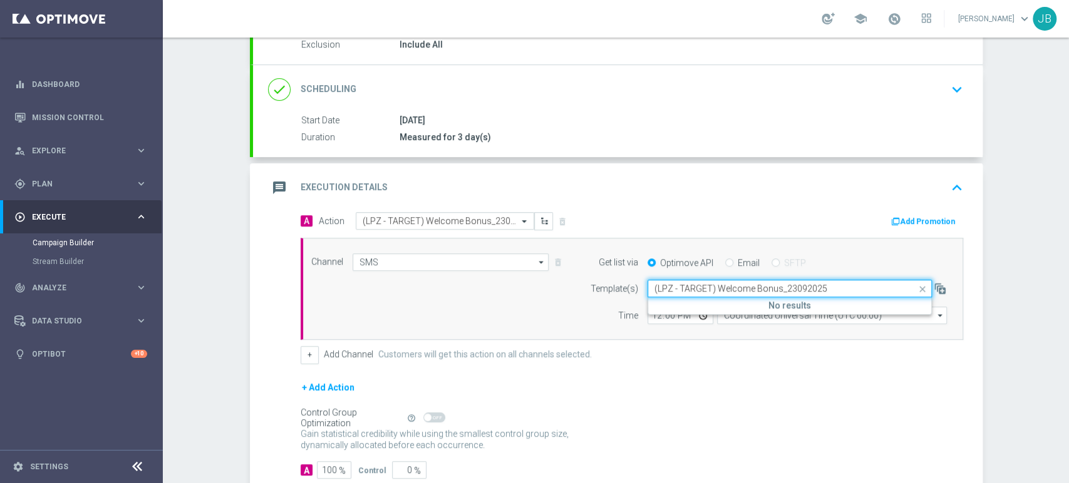
click at [666, 294] on div "Quick find (LPZ - TARGET) Welcome Bonus_23092025" at bounding box center [789, 289] width 284 height 18
click at [665, 289] on input "(LPZ - TARGET) Welcome Bonus_23092025" at bounding box center [776, 289] width 245 height 11
click at [661, 304] on label "(LPZ - TARGET) Welcome Bonus_23092025" at bounding box center [726, 307] width 145 height 11
type input "(LPZ - TARGET) Welcome Bonus_23092025"
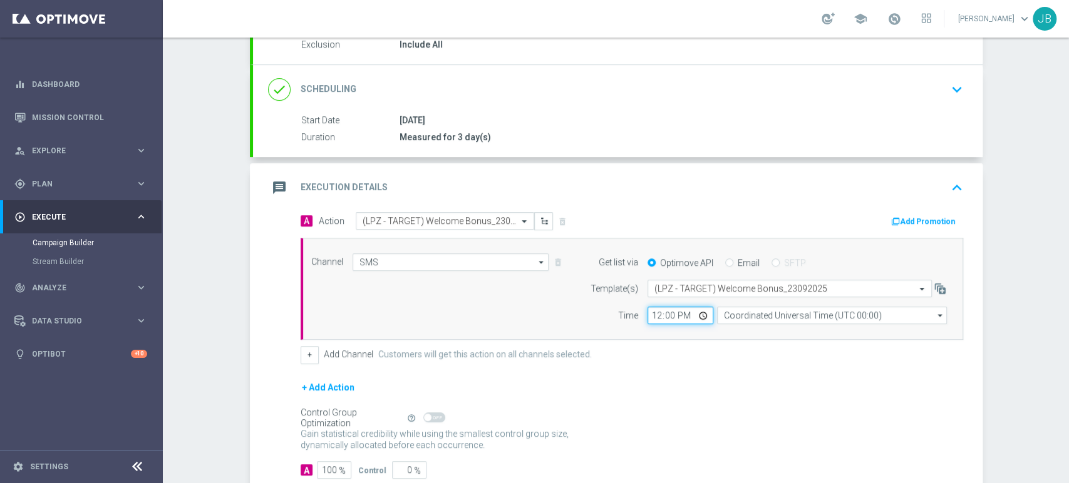
click at [647, 322] on input "12:00" at bounding box center [680, 316] width 66 height 18
type input "12:33"
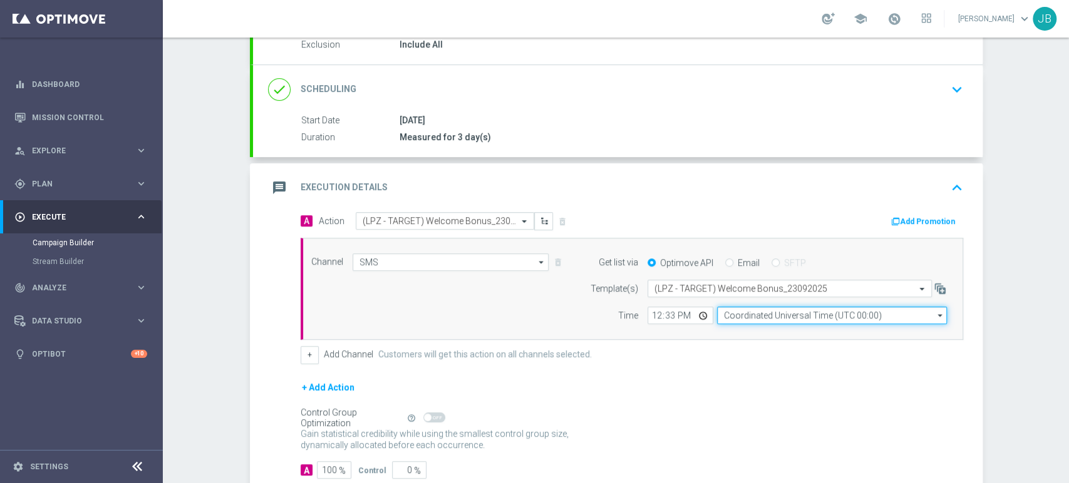
click at [721, 312] on input "Coordinated Universal Time (UTC 00:00)" at bounding box center [832, 316] width 230 height 18
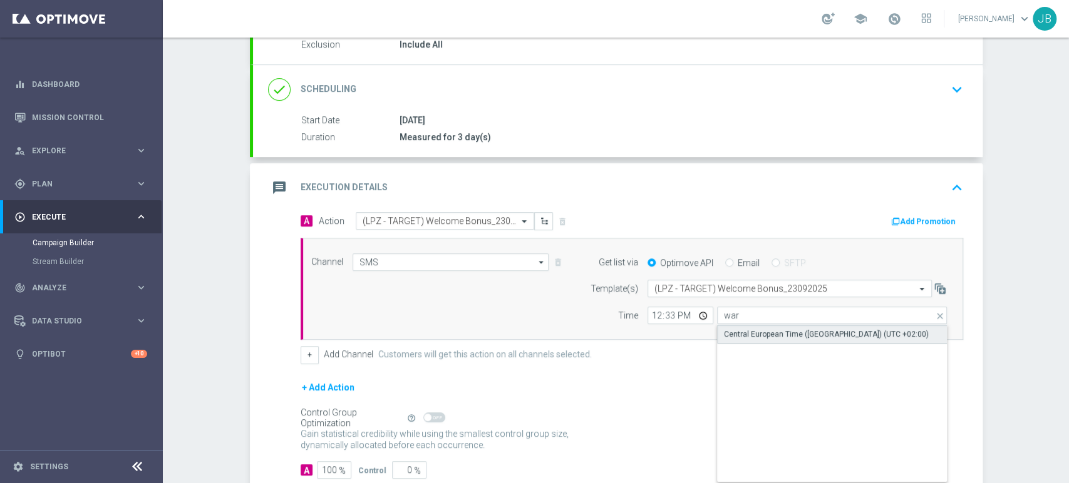
click at [736, 331] on div "Central European Time ([GEOGRAPHIC_DATA]) (UTC +02:00)" at bounding box center [826, 334] width 205 height 11
type input "Central European Time ([GEOGRAPHIC_DATA]) (UTC +02:00)"
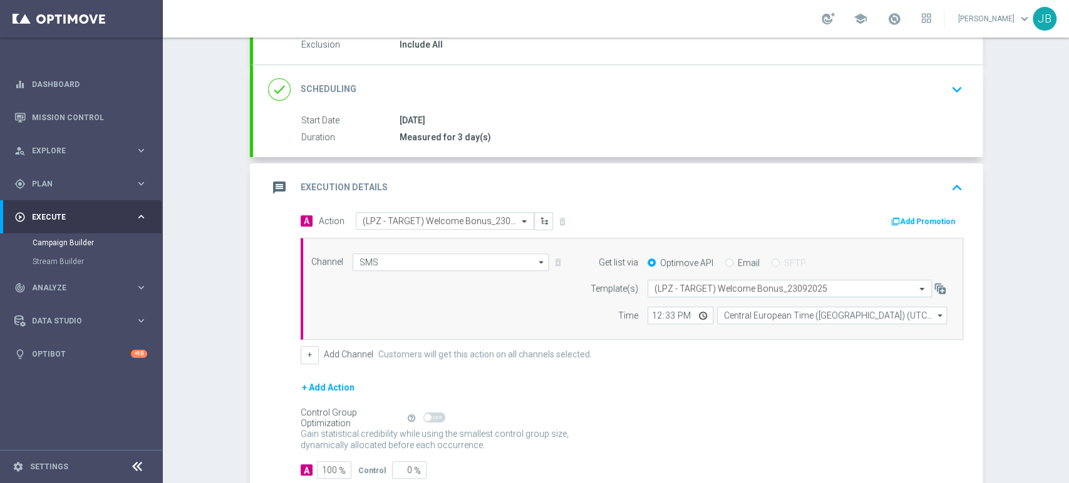
click at [1068, 88] on div "Campaign Builder Scheduled Campaign Triggered Campaign Status: Draft done Targe…" at bounding box center [616, 261] width 906 height 446
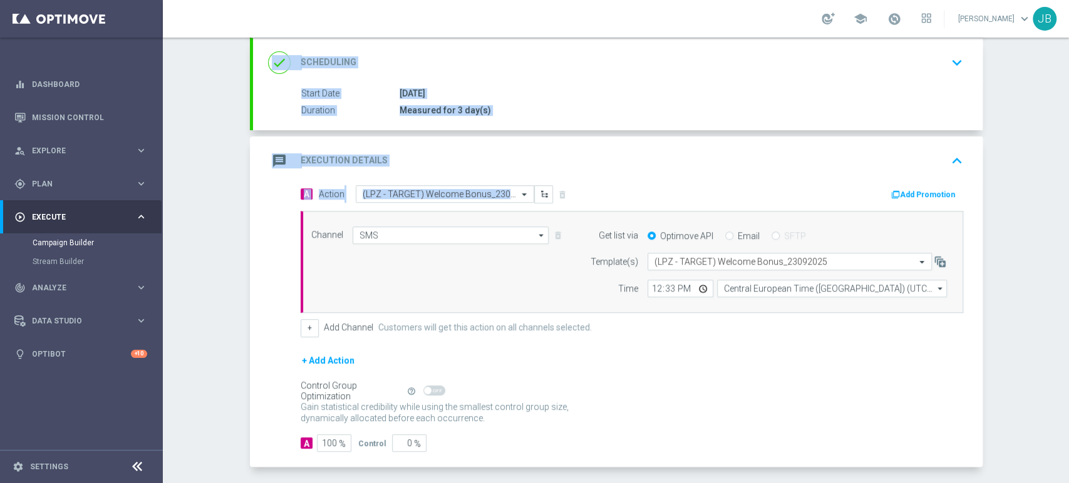
drag, startPoint x: 1068, startPoint y: 131, endPoint x: 1068, endPoint y: 239, distance: 107.7
click at [1068, 239] on div "Campaign Builder Scheduled Campaign Triggered Campaign Status: Draft done Targe…" at bounding box center [616, 261] width 906 height 446
click at [957, 80] on div "done Scheduling keyboard_arrow_down" at bounding box center [617, 62] width 729 height 49
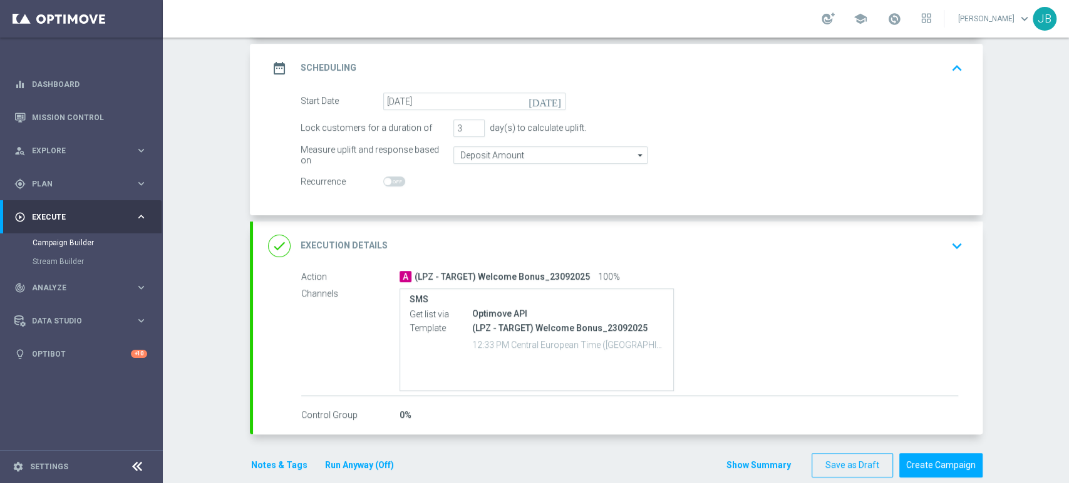
scroll to position [166, 0]
drag, startPoint x: 1054, startPoint y: 205, endPoint x: 1056, endPoint y: 232, distance: 27.6
click at [1056, 232] on div "Campaign Builder Scheduled Campaign Triggered Campaign Status: Draft done Targe…" at bounding box center [616, 261] width 906 height 446
click at [934, 244] on div "done Execution Details keyboard_arrow_down" at bounding box center [617, 247] width 699 height 24
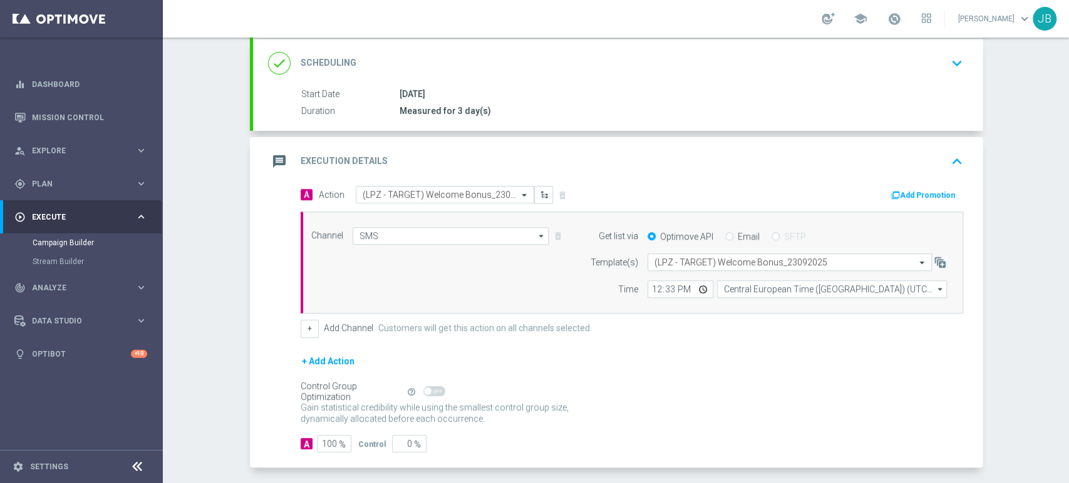
scroll to position [216, 0]
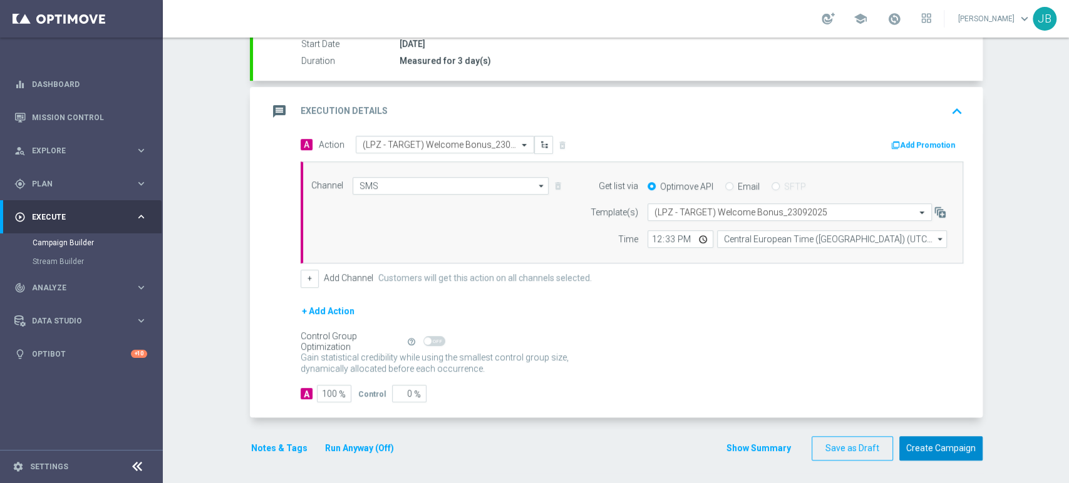
click at [957, 441] on button "Create Campaign" at bounding box center [940, 448] width 83 height 24
